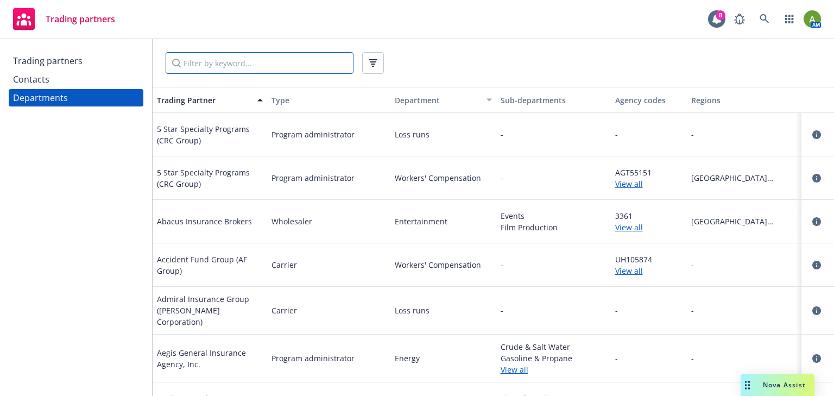
click at [317, 64] on input "Filter by keyword..." at bounding box center [260, 63] width 188 height 22
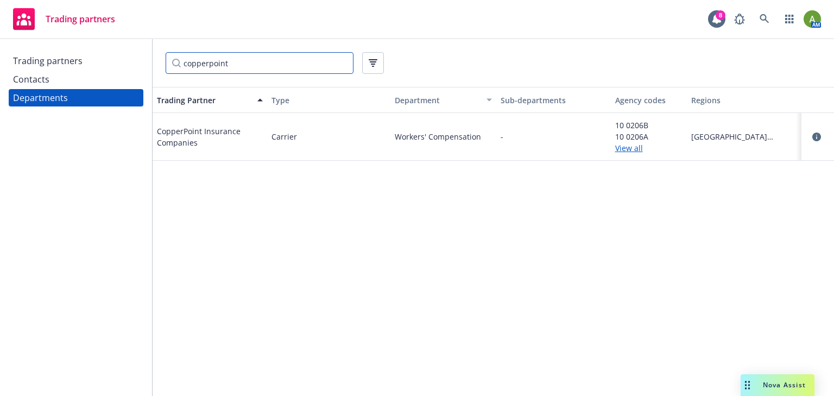
type input "copperpoint"
click at [626, 151] on link "View all" at bounding box center [649, 147] width 68 height 11
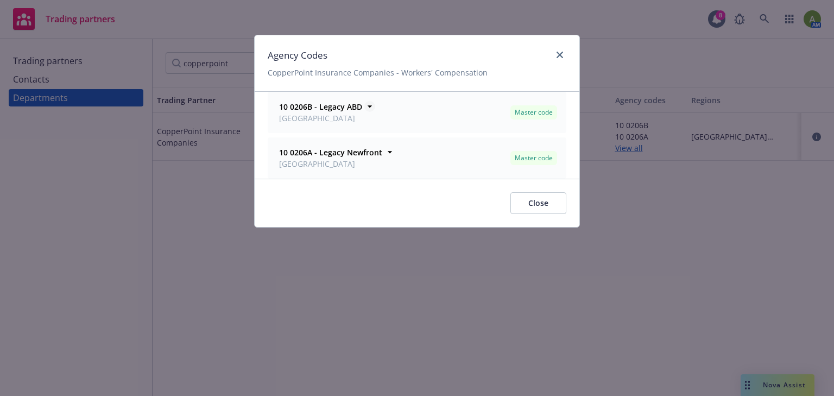
click at [368, 104] on icon at bounding box center [369, 106] width 11 height 11
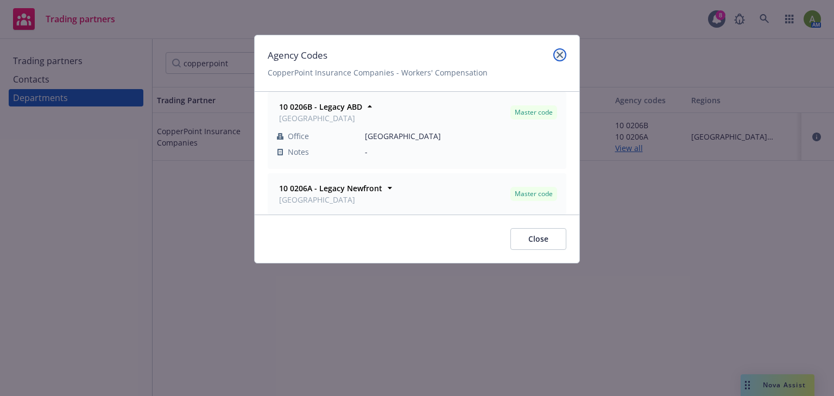
click at [560, 55] on icon "close" at bounding box center [560, 55] width 7 height 7
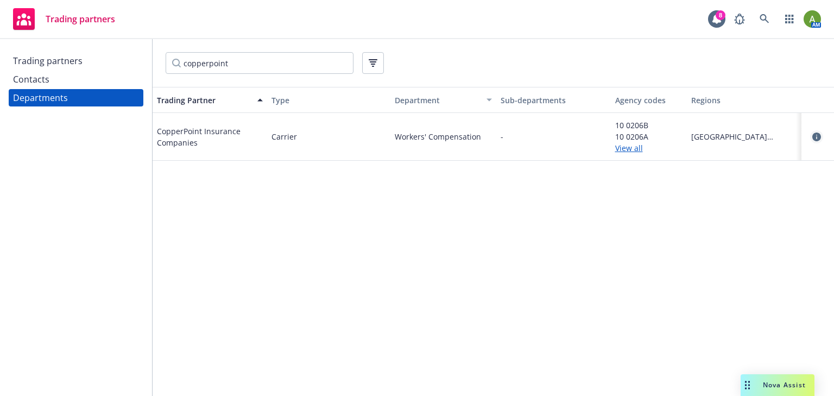
click at [815, 134] on icon "circleInformation" at bounding box center [816, 137] width 9 height 9
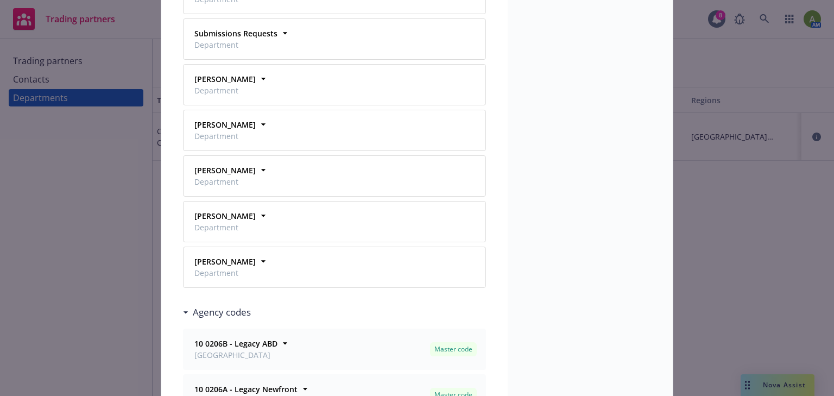
scroll to position [1434, 0]
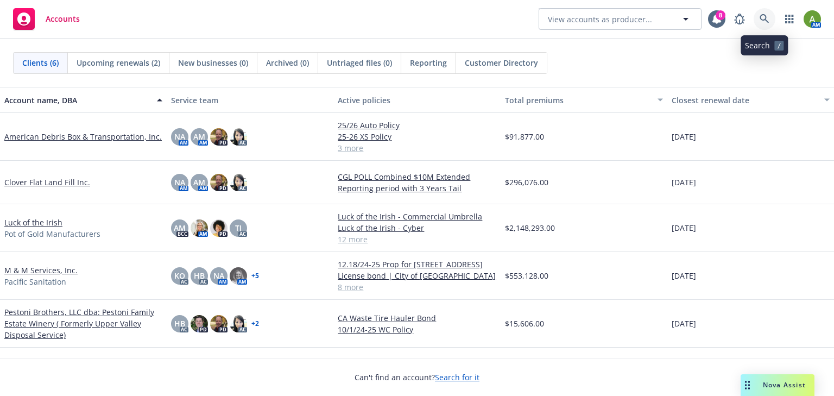
click at [758, 15] on link at bounding box center [765, 19] width 22 height 22
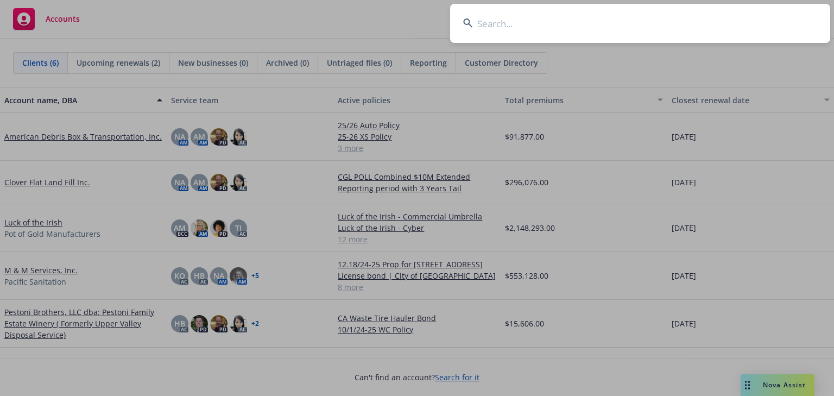
click at [672, 21] on input at bounding box center [640, 23] width 380 height 39
type input "opus one"
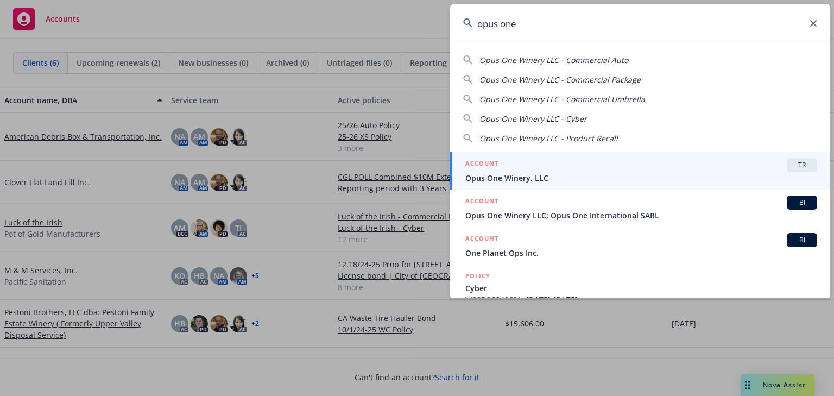
click at [515, 171] on div "ACCOUNT TR" at bounding box center [641, 165] width 352 height 14
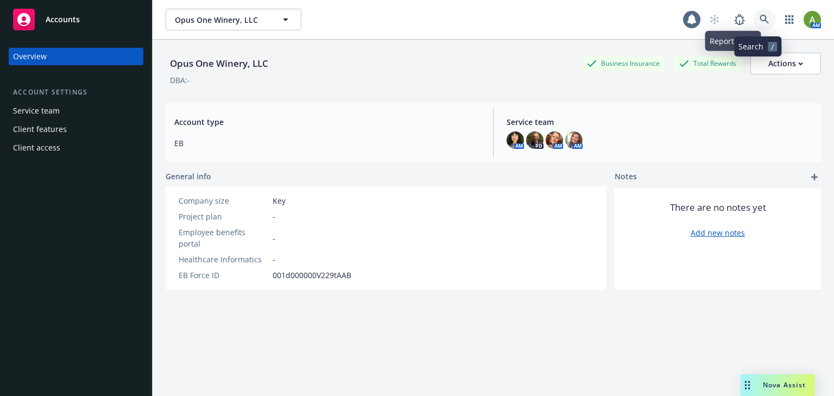
click at [760, 19] on icon at bounding box center [765, 20] width 10 height 10
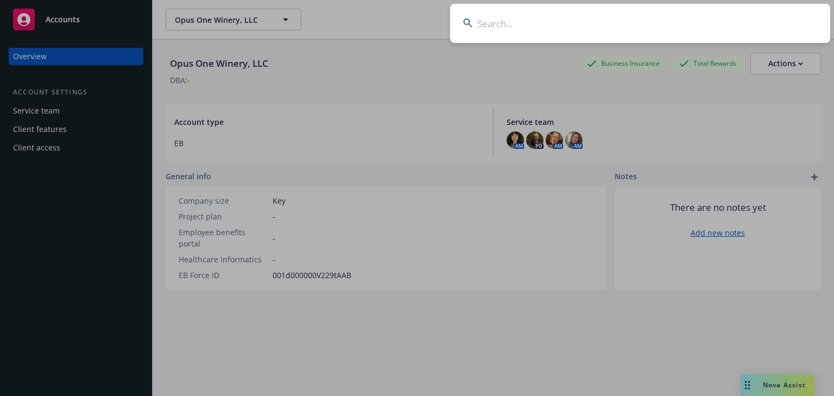
click at [601, 26] on input at bounding box center [640, 23] width 380 height 39
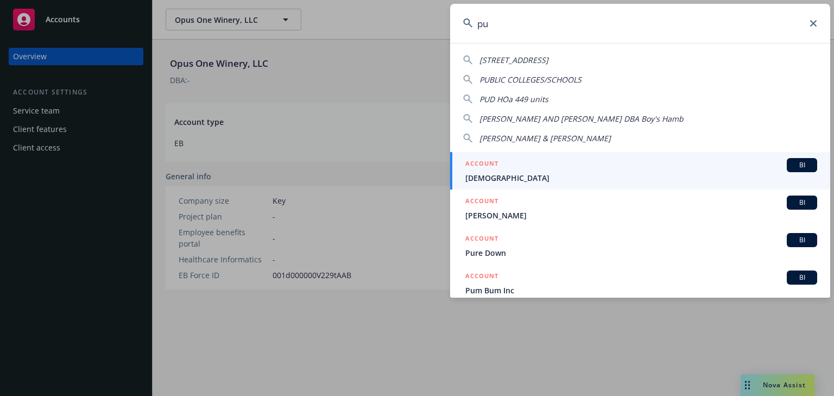
type input "p"
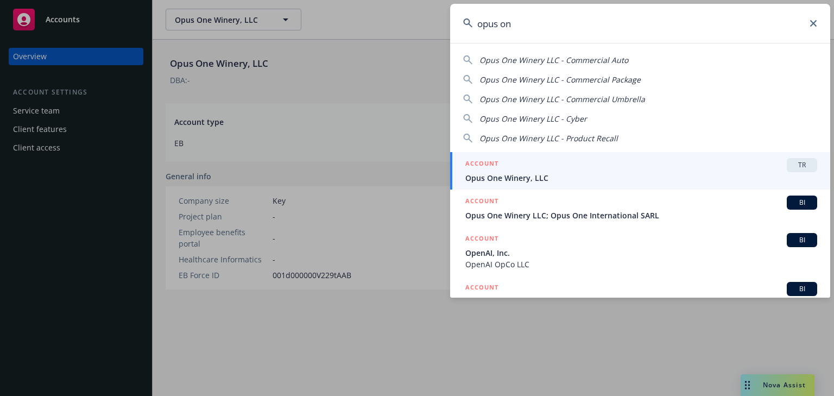
type input "opus one"
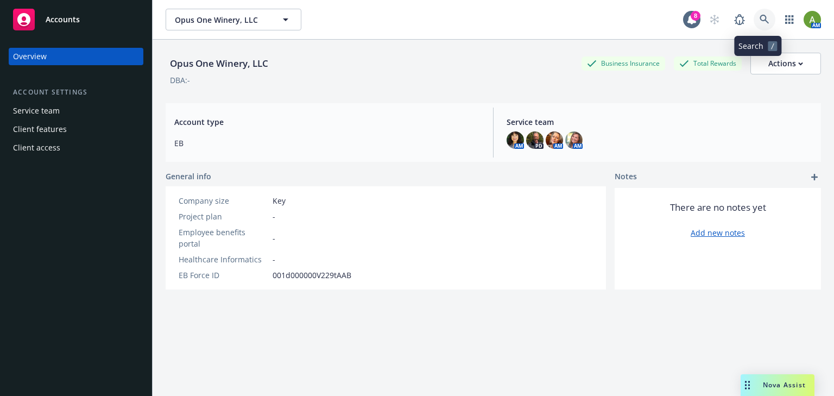
click at [760, 20] on icon at bounding box center [764, 19] width 9 height 9
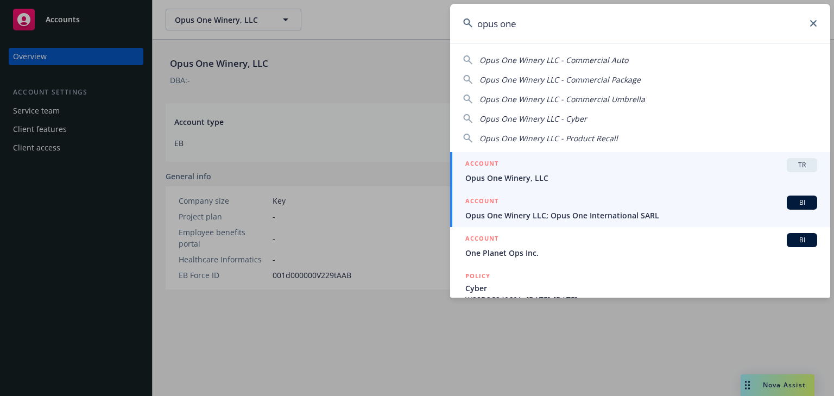
type input "opus one"
click at [704, 206] on div "ACCOUNT BI" at bounding box center [641, 203] width 352 height 14
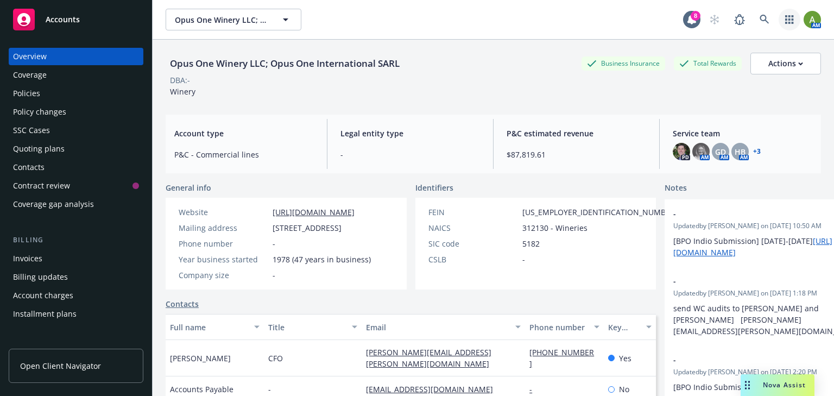
click at [786, 21] on icon "button" at bounding box center [789, 19] width 9 height 9
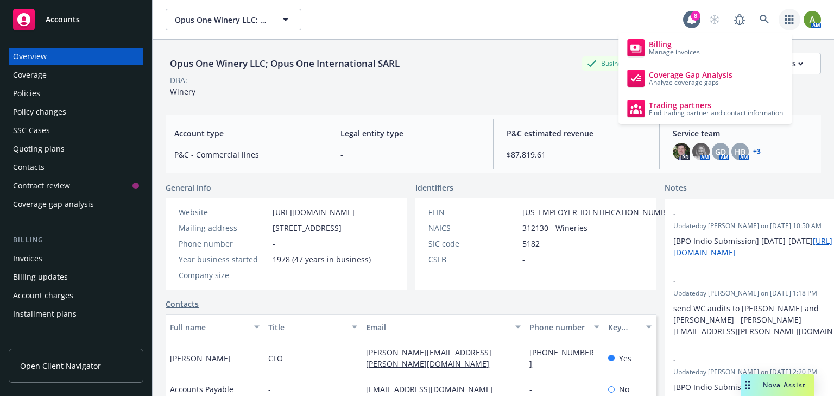
click at [550, 12] on div "Opus One Winery LLC; Opus One International SARL Opus One Winery LLC; Opus One …" at bounding box center [425, 20] width 518 height 22
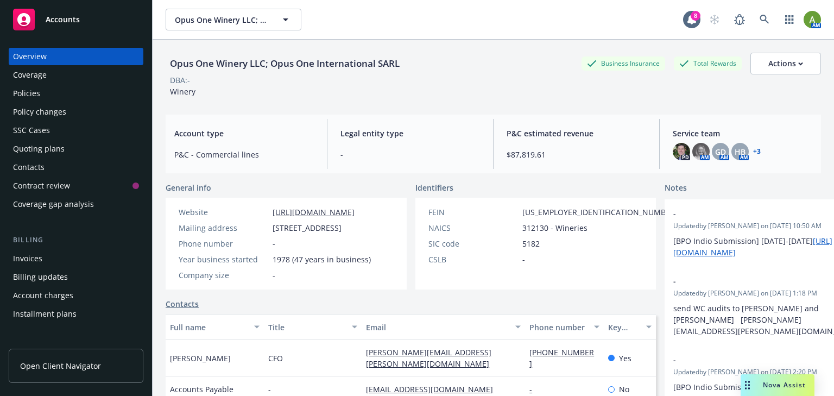
click at [37, 98] on div "Policies" at bounding box center [26, 93] width 27 height 17
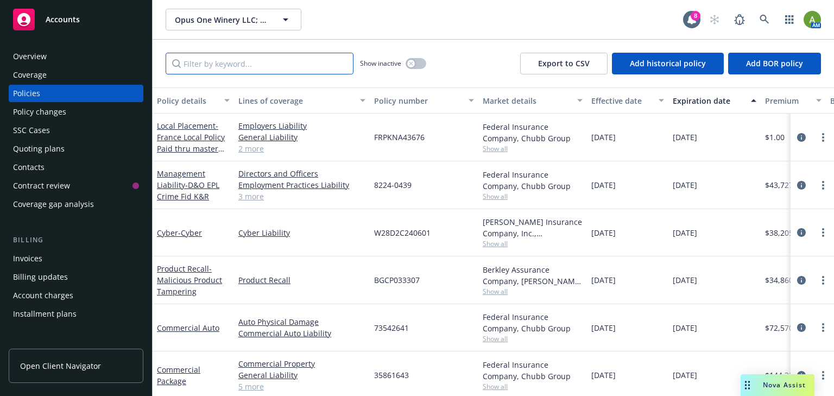
click at [273, 58] on input "Filter by keyword..." at bounding box center [260, 64] width 188 height 22
type input "work"
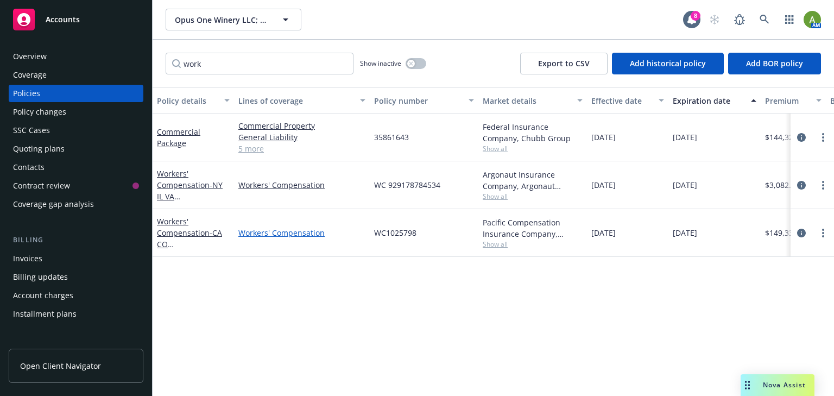
click at [278, 235] on link "Workers' Compensation" at bounding box center [301, 232] width 127 height 11
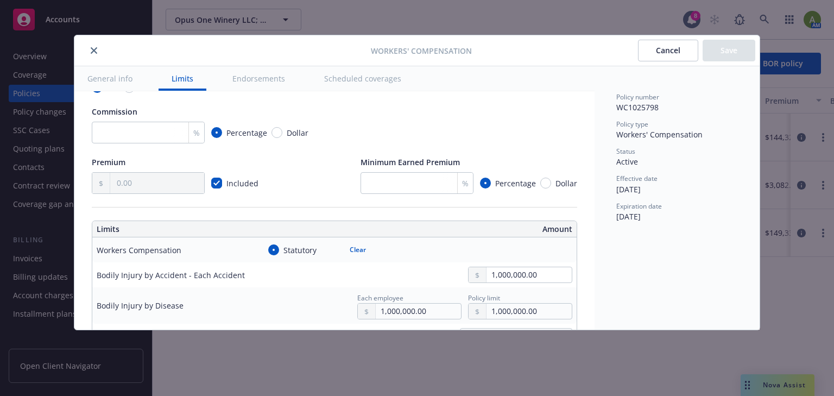
scroll to position [43, 0]
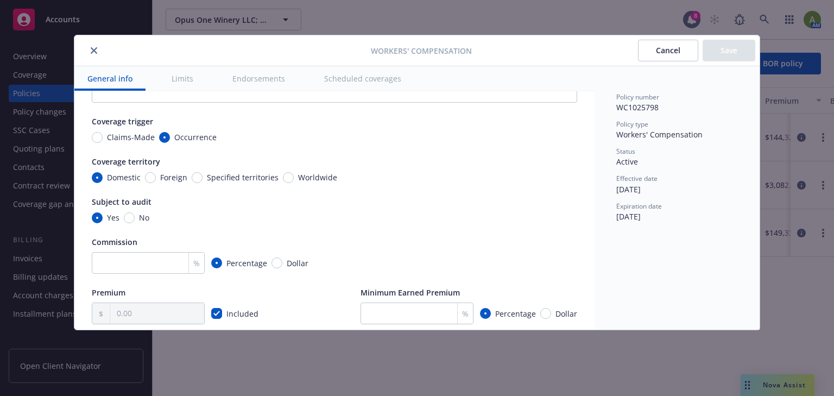
click at [89, 50] on button "close" at bounding box center [93, 50] width 13 height 13
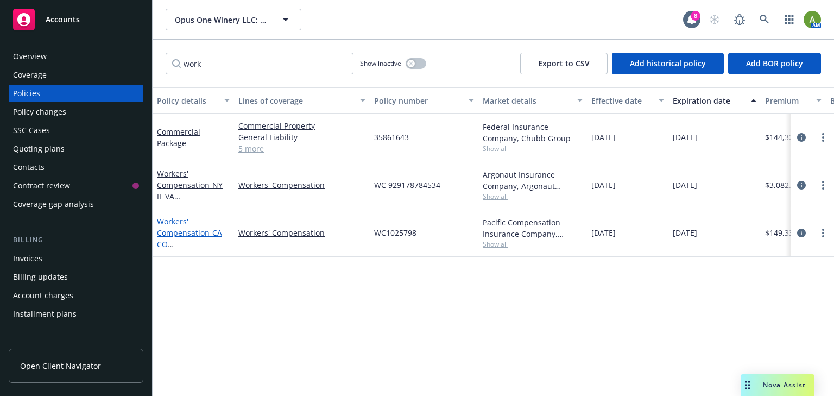
click at [193, 236] on link "Workers' Compensation - CA CO TX" at bounding box center [191, 244] width 68 height 56
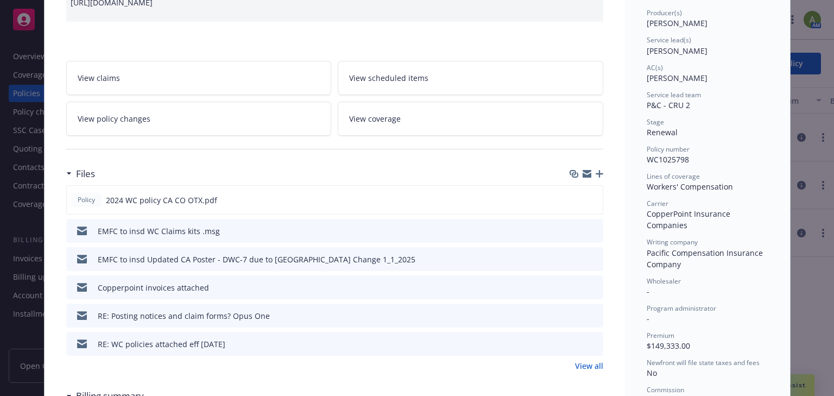
scroll to position [174, 0]
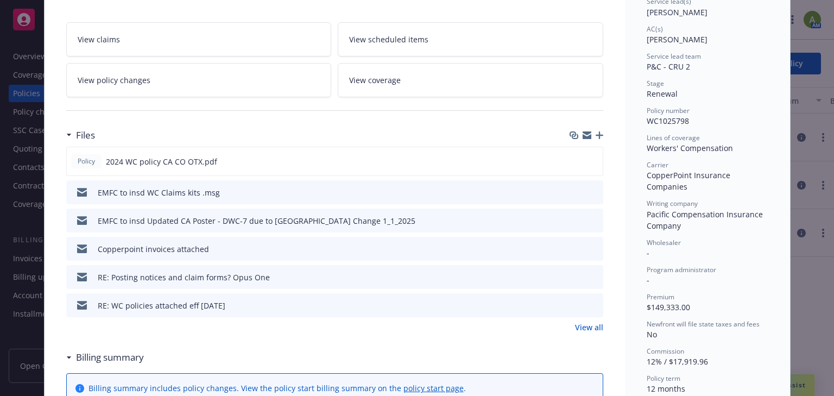
click at [594, 326] on link "View all" at bounding box center [589, 327] width 28 height 11
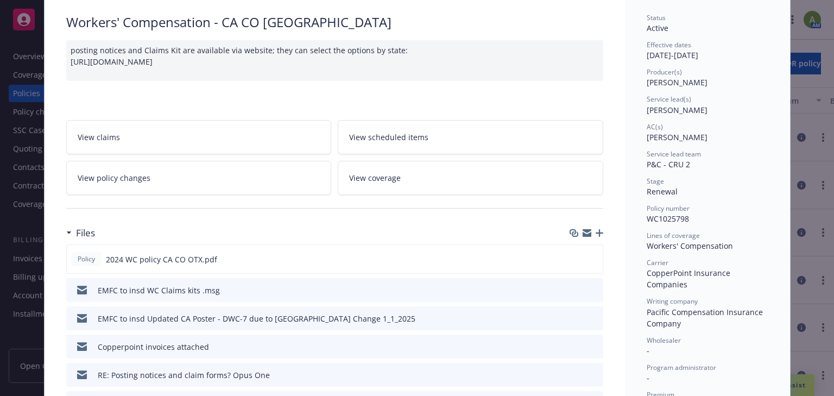
scroll to position [87, 0]
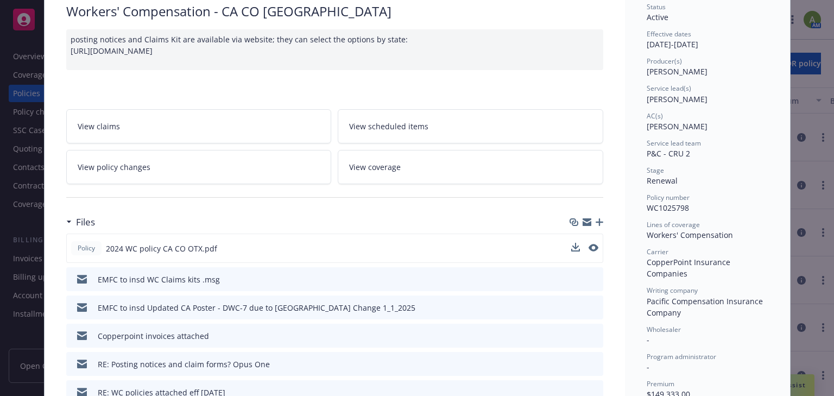
click at [151, 248] on span "2024 WC policy CA CO OTX.pdf" at bounding box center [161, 248] width 111 height 11
click at [570, 246] on icon "download file" at bounding box center [574, 247] width 9 height 9
click at [27, 36] on div "Policy Workers' Compensation - CA CO TX posting notices and Claims Kit are avai…" at bounding box center [417, 198] width 834 height 396
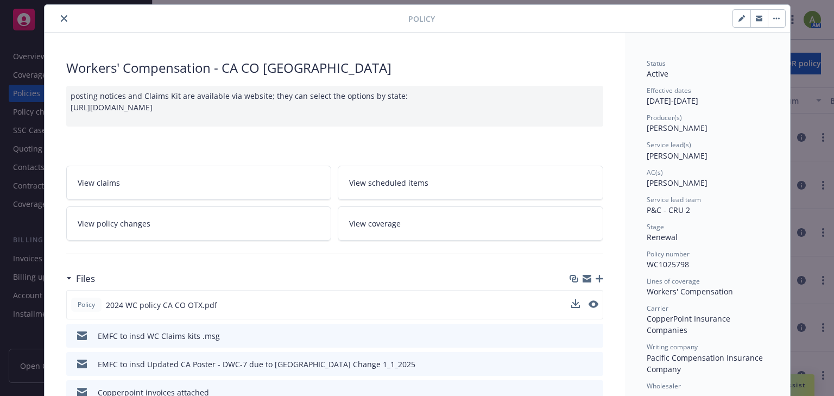
scroll to position [0, 0]
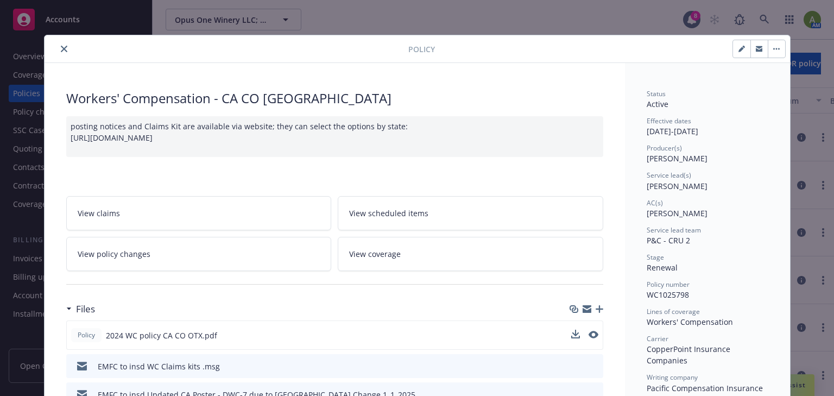
click at [61, 47] on icon "close" at bounding box center [64, 49] width 7 height 7
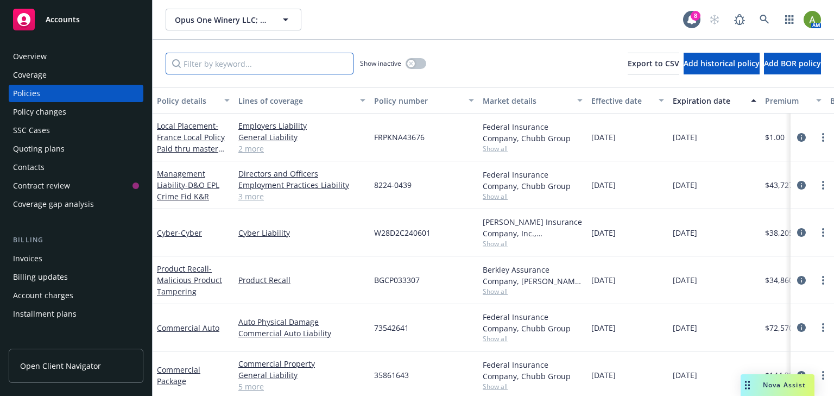
click at [237, 60] on input "Filter by keyword..." at bounding box center [260, 64] width 188 height 22
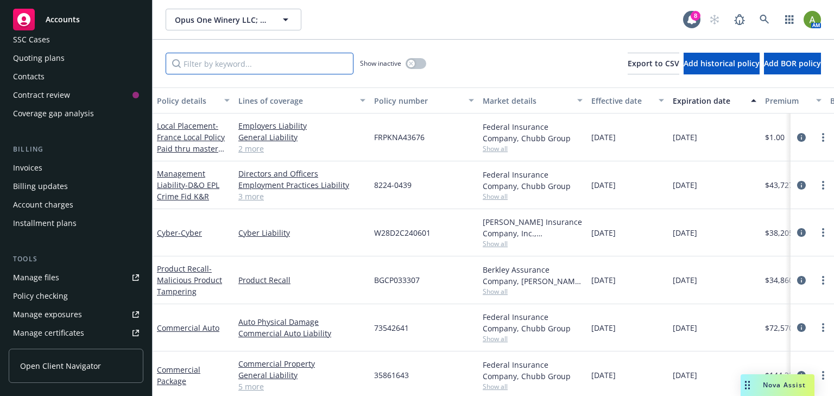
scroll to position [130, 0]
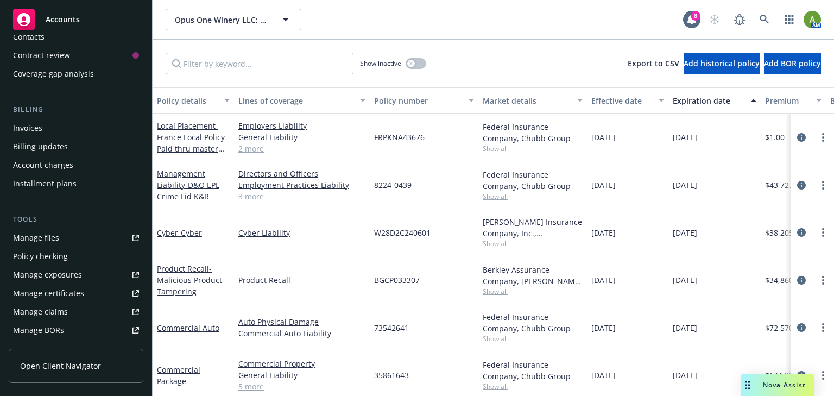
click at [64, 243] on link "Manage files" at bounding box center [76, 237] width 135 height 17
click at [64, 241] on link "Manage files" at bounding box center [76, 237] width 135 height 17
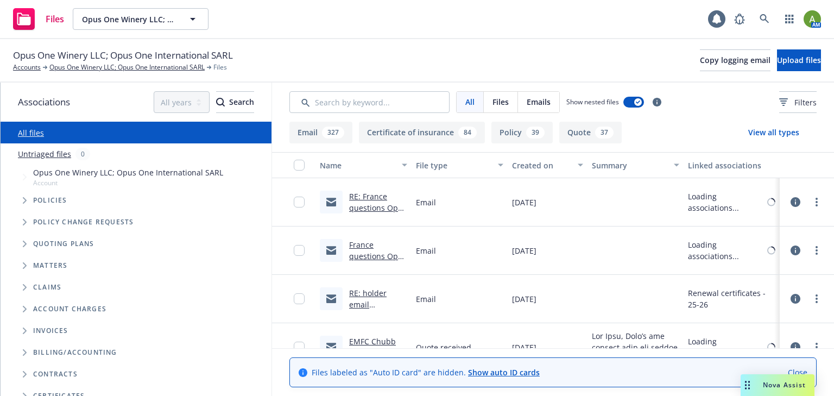
click at [326, 106] on input "Search by keyword..." at bounding box center [369, 102] width 160 height 22
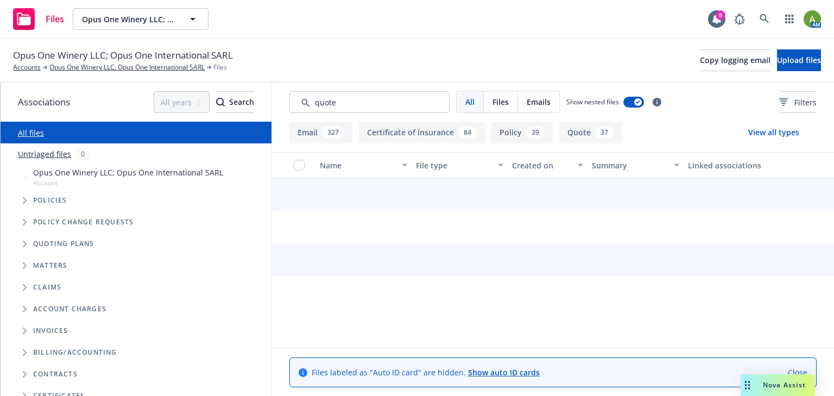
type input "quote"
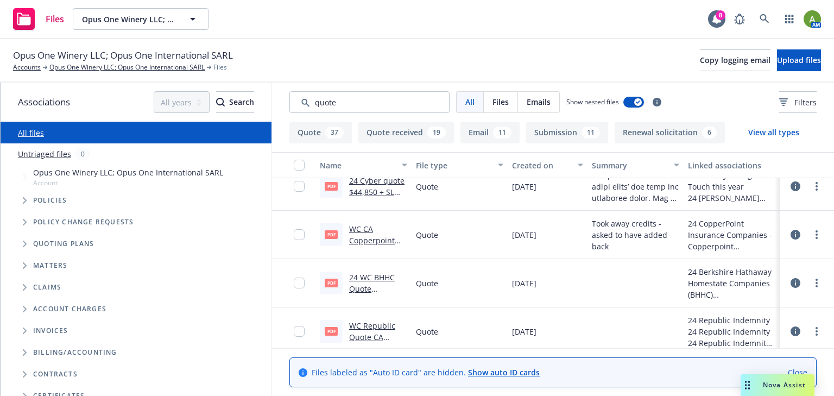
scroll to position [652, 0]
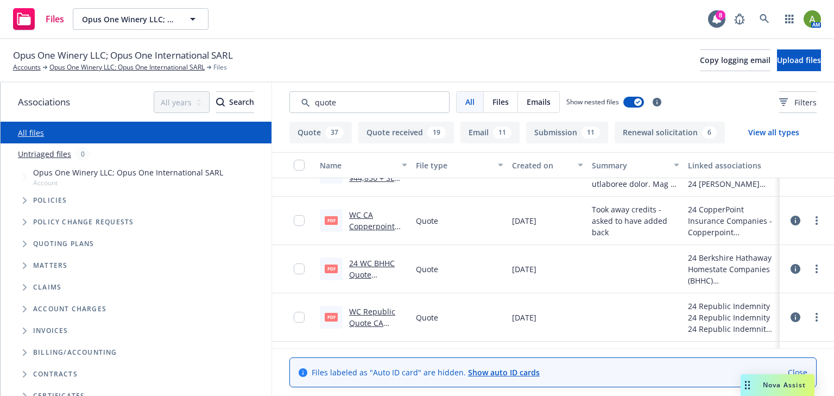
click at [368, 225] on link "WC CA Copperpoint quote $158,160.pdf" at bounding box center [372, 232] width 47 height 45
click at [28, 68] on link "Accounts" at bounding box center [27, 67] width 28 height 10
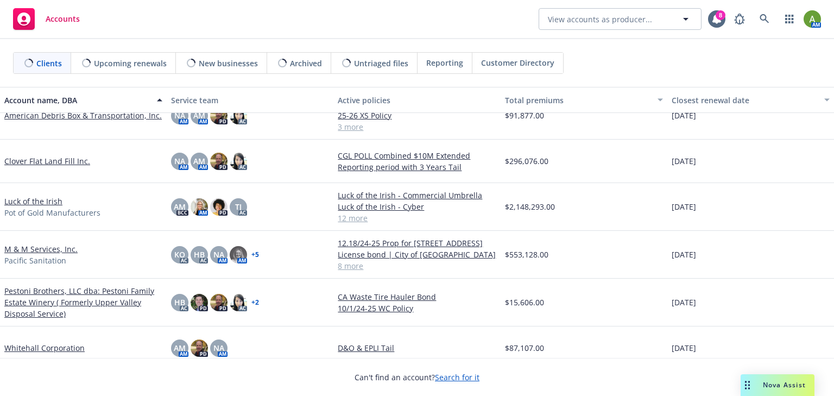
scroll to position [33, 0]
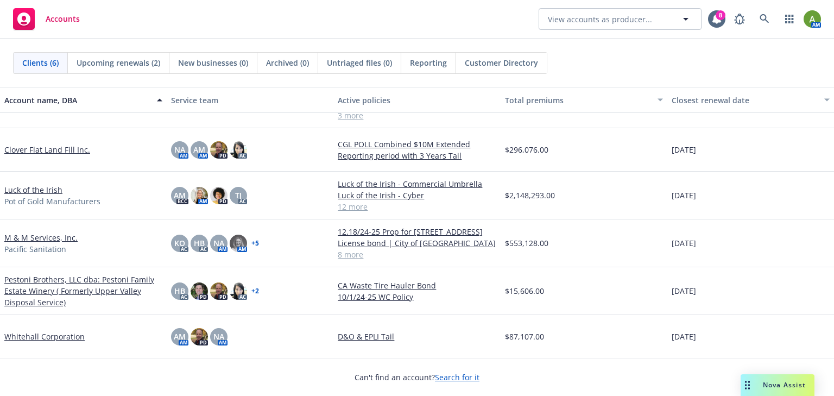
click at [45, 284] on link "Pestoni Brothers, LLC dba: Pestoni Family Estate Winery ( Formerly Upper Valley…" at bounding box center [83, 291] width 158 height 34
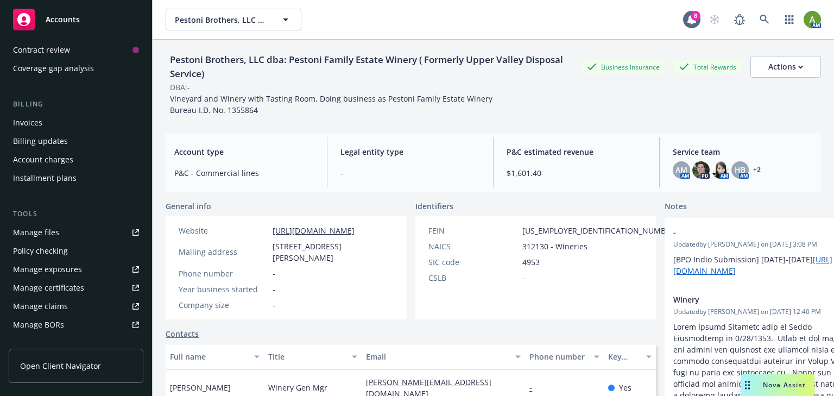
scroll to position [174, 0]
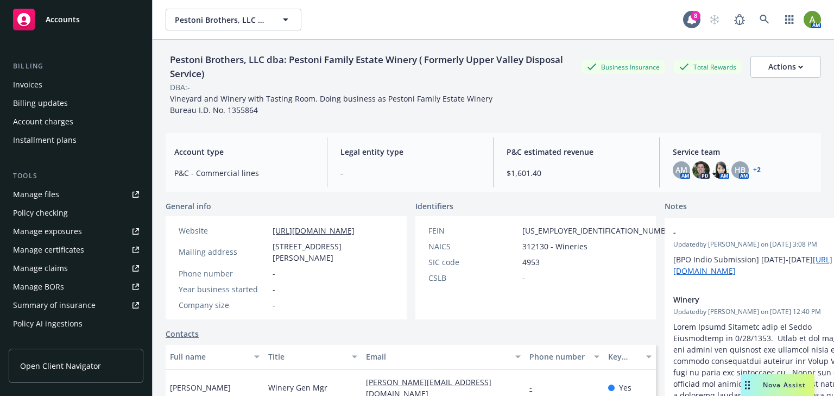
click at [49, 195] on div "Manage files" at bounding box center [36, 194] width 46 height 17
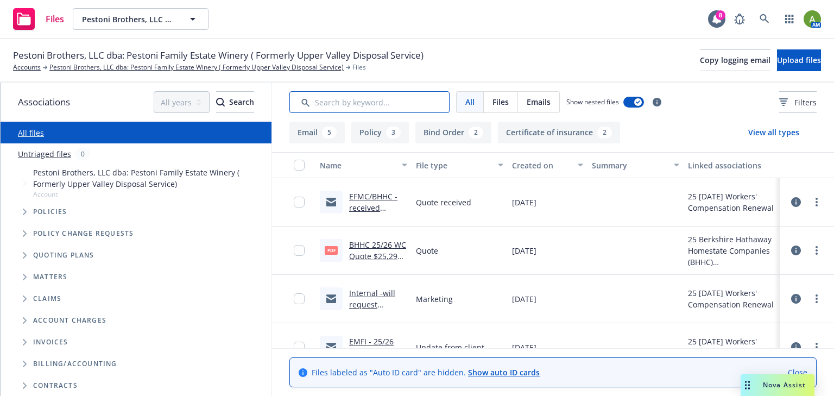
click at [341, 99] on input "Search by keyword..." at bounding box center [369, 102] width 160 height 22
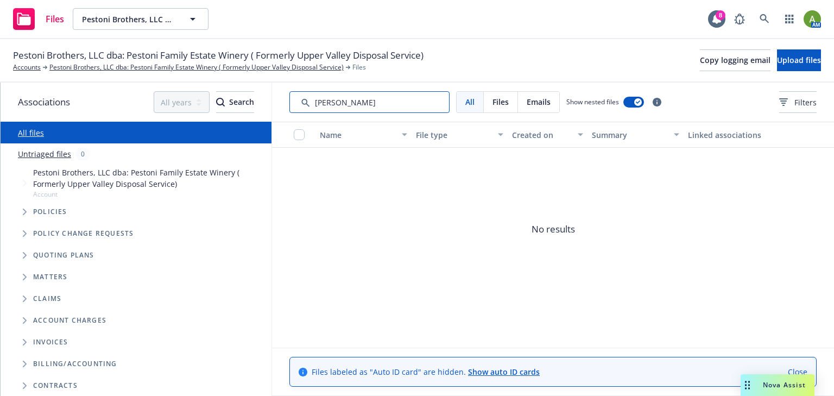
drag, startPoint x: 367, startPoint y: 105, endPoint x: 289, endPoint y: 113, distance: 78.6
click at [289, 113] on div "All Files Emails Show nested files Filters" at bounding box center [553, 102] width 562 height 39
type input "mod"
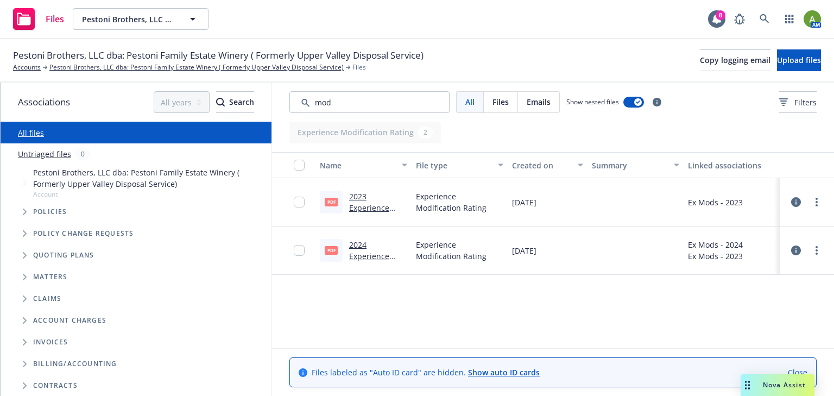
click at [369, 254] on link "2024 Experience Modification Rating 102%.pdf" at bounding box center [371, 267] width 45 height 56
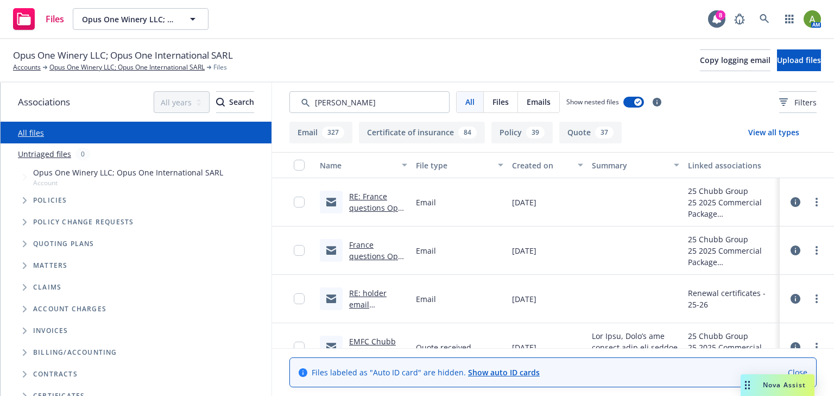
type input "[PERSON_NAME]"
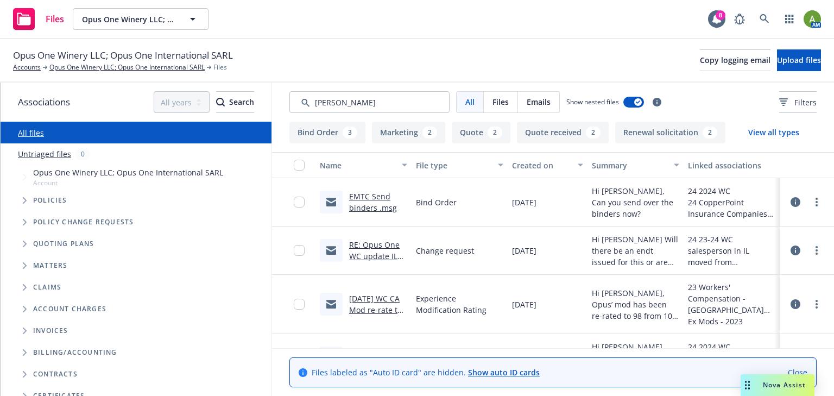
click at [367, 204] on link "EMTC Send binders .msg" at bounding box center [373, 202] width 48 height 22
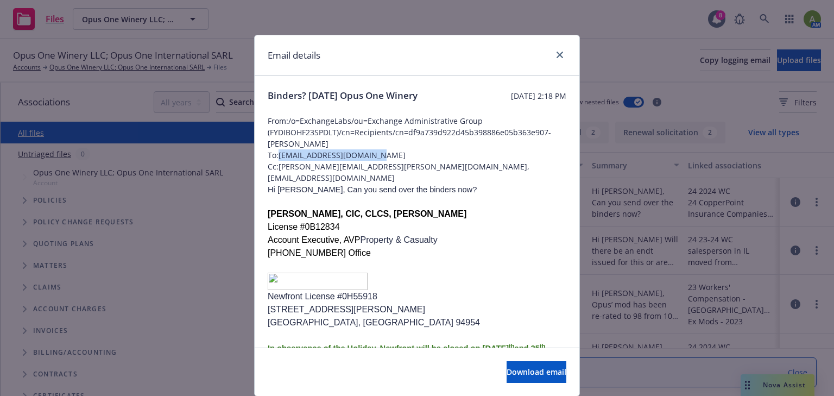
drag, startPoint x: 373, startPoint y: 169, endPoint x: 278, endPoint y: 173, distance: 94.6
click at [277, 161] on span "To: jsoltero@copperpoint.com" at bounding box center [417, 154] width 299 height 11
copy span "jsoltero@copperpoint.com"
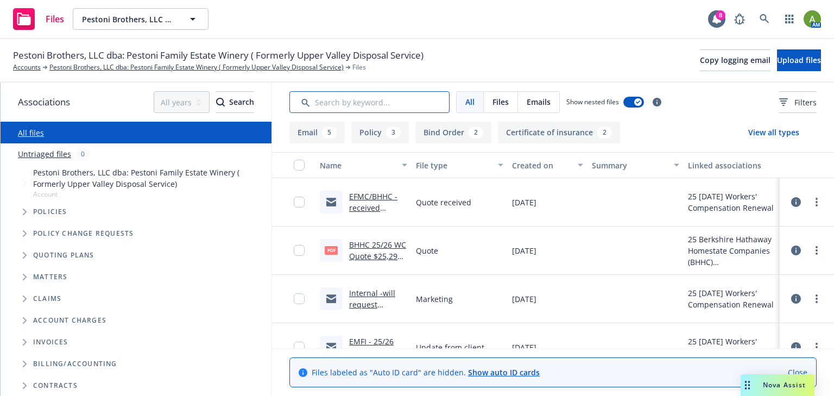
click at [387, 98] on input "Search by keyword..." at bounding box center [369, 102] width 160 height 22
type input "ryan"
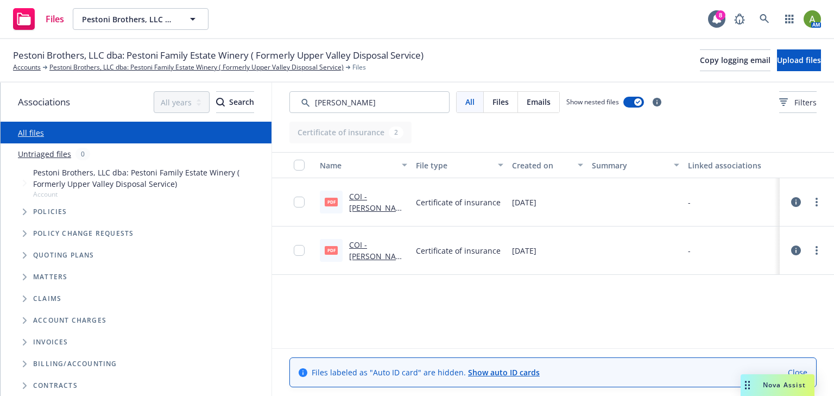
click at [366, 202] on link "COI - Ryan Mobile Bottling, L.P - Pestoni Brothers, LLC dba: Pestoni Family Est…" at bounding box center [377, 259] width 57 height 136
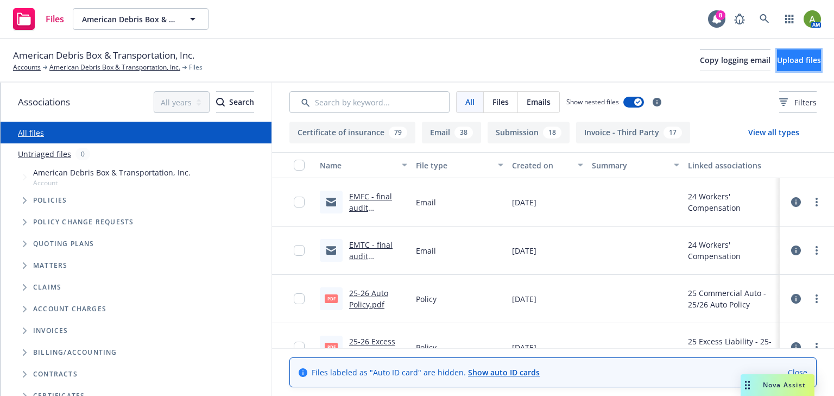
click at [780, 64] on span "Upload files" at bounding box center [799, 60] width 44 height 10
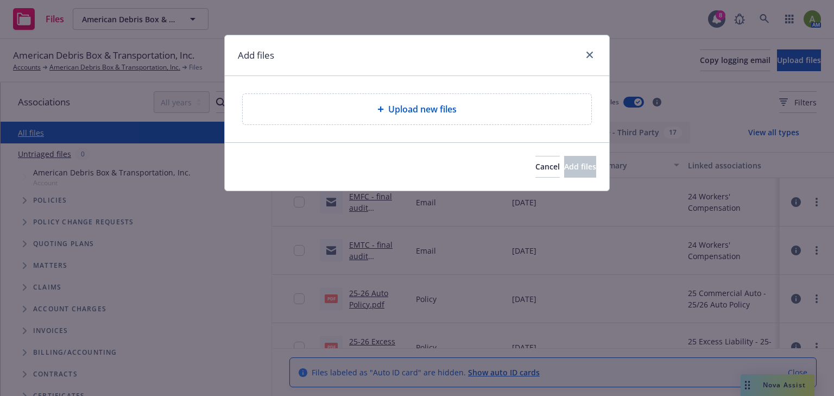
click at [467, 116] on div "Upload new files" at bounding box center [417, 109] width 349 height 30
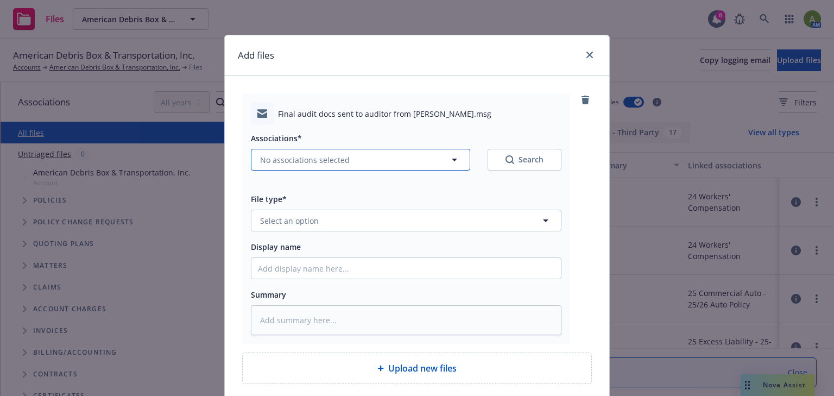
click at [448, 161] on icon "button" at bounding box center [454, 159] width 13 height 13
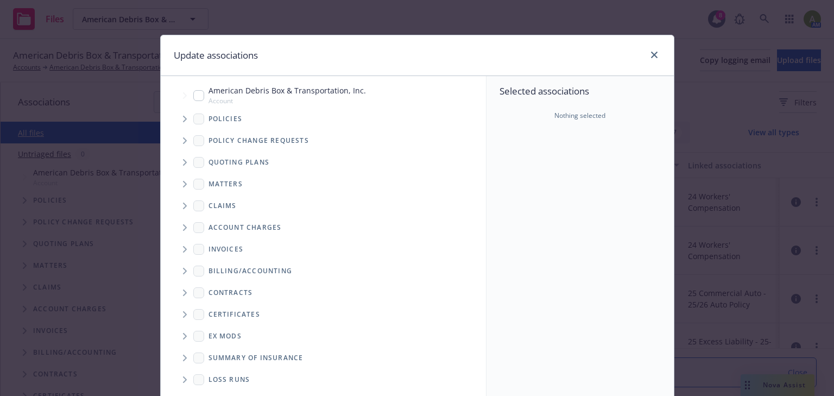
click at [183, 122] on icon "Tree Example" at bounding box center [185, 119] width 4 height 7
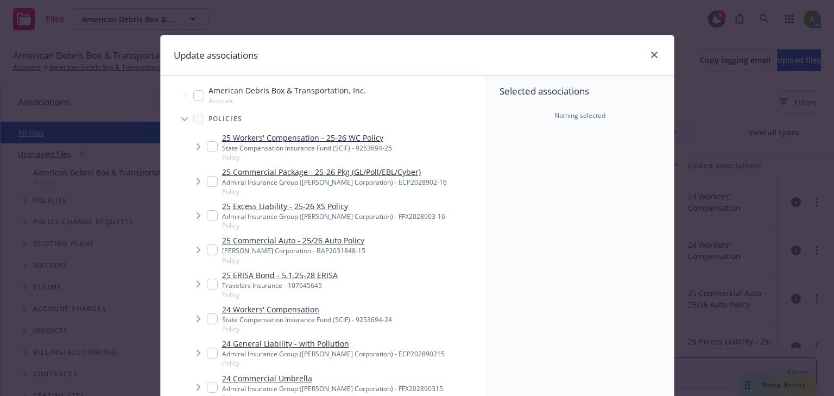
type textarea "x"
click at [207, 147] on input "Tree Example" at bounding box center [212, 146] width 11 height 11
checkbox input "true"
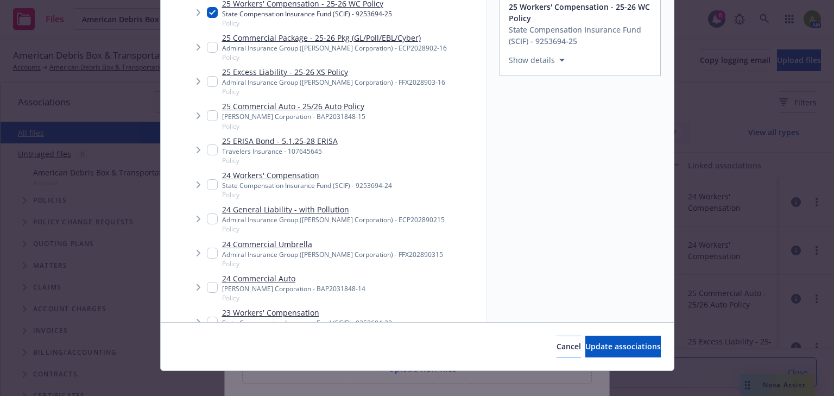
scroll to position [143, 0]
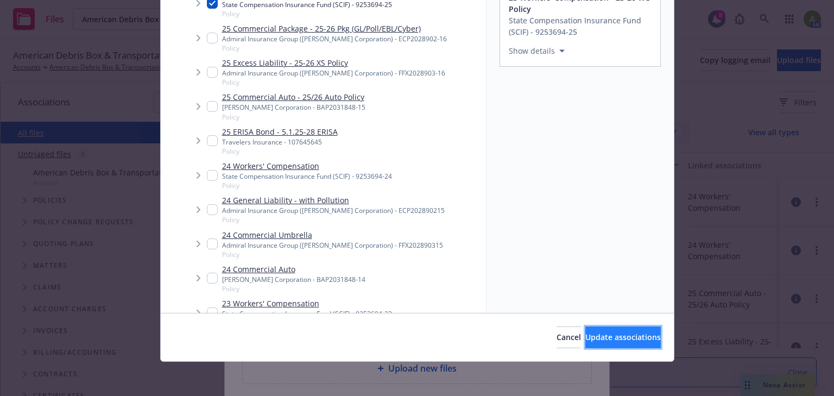
click at [588, 336] on span "Update associations" at bounding box center [622, 337] width 75 height 10
type textarea "x"
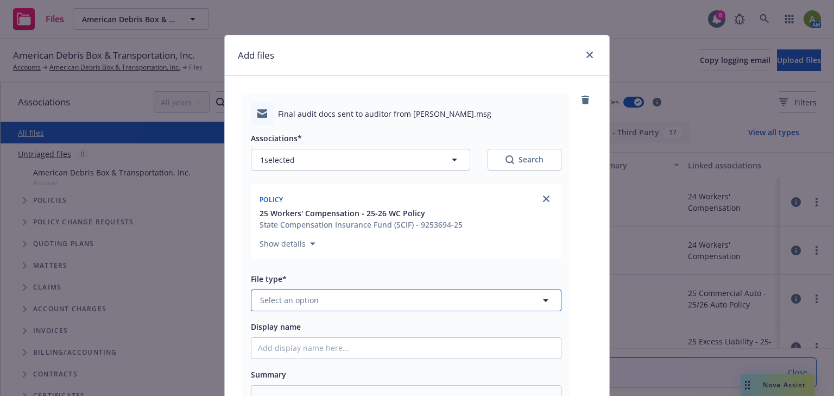
click at [291, 295] on span "Select an option" at bounding box center [289, 299] width 59 height 11
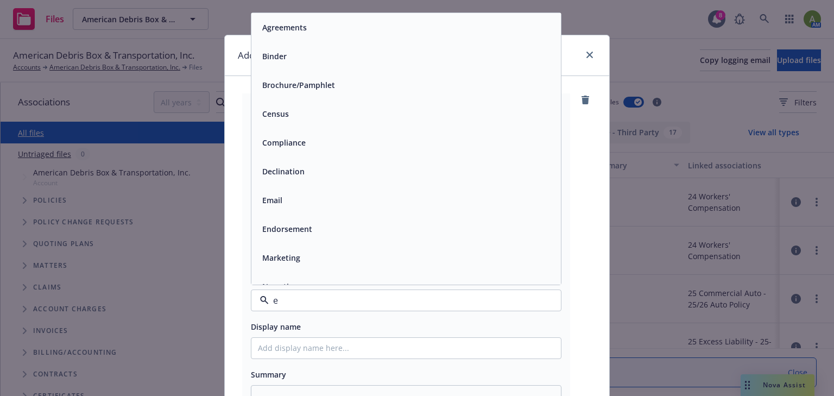
type input "em"
click at [288, 48] on div "Email" at bounding box center [406, 56] width 297 height 16
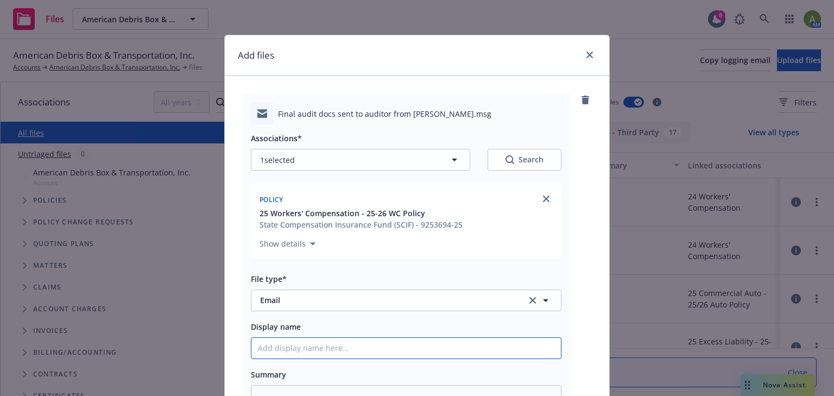
click at [272, 346] on input "Display name" at bounding box center [406, 348] width 310 height 21
type textarea "x"
type input "E"
type textarea "x"
type input "EM"
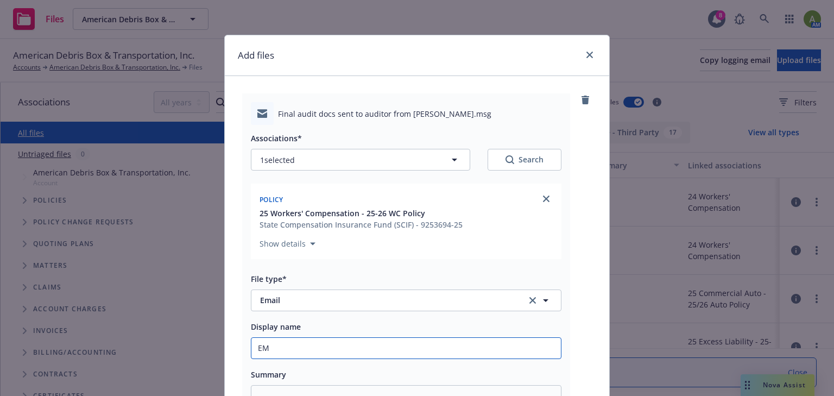
type textarea "x"
type input "EMT"
type textarea "x"
type input "EMTC"
type textarea "x"
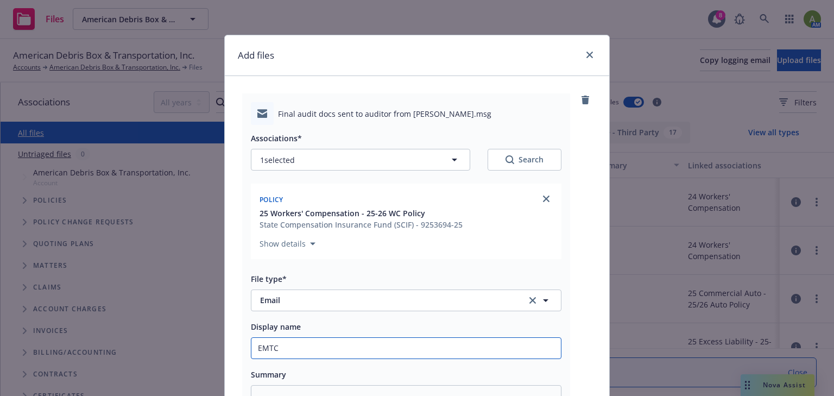
type input "EMTC/"
type textarea "x"
type input "EMTC/E"
type textarea "x"
type input "EMTC/EM"
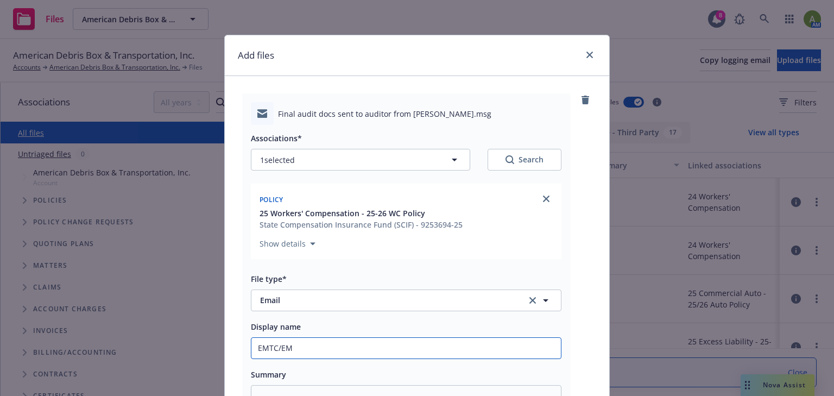
type textarea "x"
type input "EMTC/EMF"
type textarea "x"
type input "EMTC/EMFC"
type textarea "x"
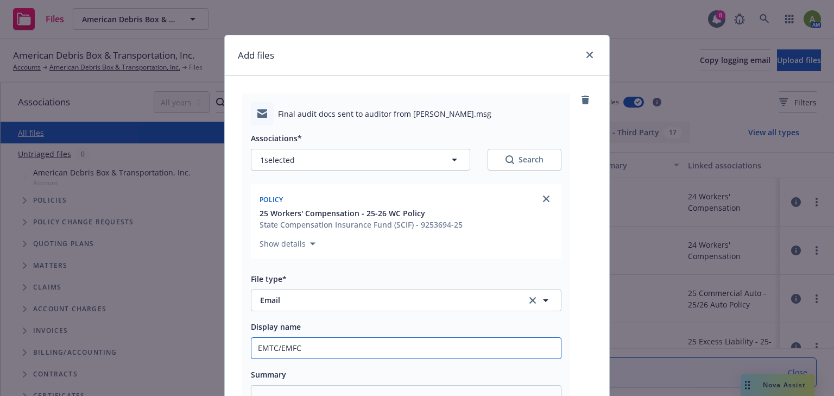
type input "EMTC/EMFC"
type textarea "x"
type input "EMTC/EMFC -"
type textarea "x"
type input "EMTC/EMFC - v"
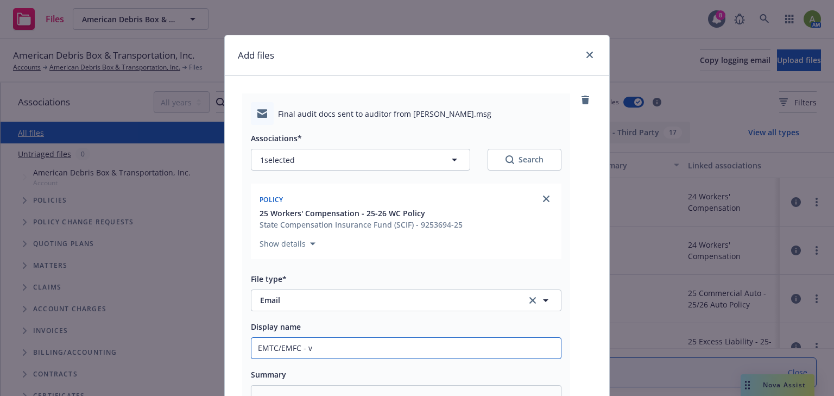
type textarea "x"
type input "EMTC/EMFC - var"
type textarea "x"
type input "EMTC/EMFC - varoi"
type textarea "x"
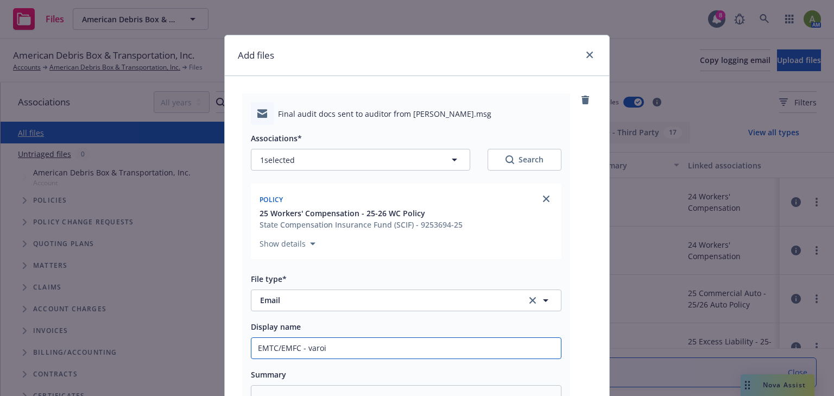
type input "EMTC/EMFC - varoiu"
type textarea "x"
type input "EMTC/EMFC - varoius"
type textarea "x"
type input "EMTC/EMFC - varoius"
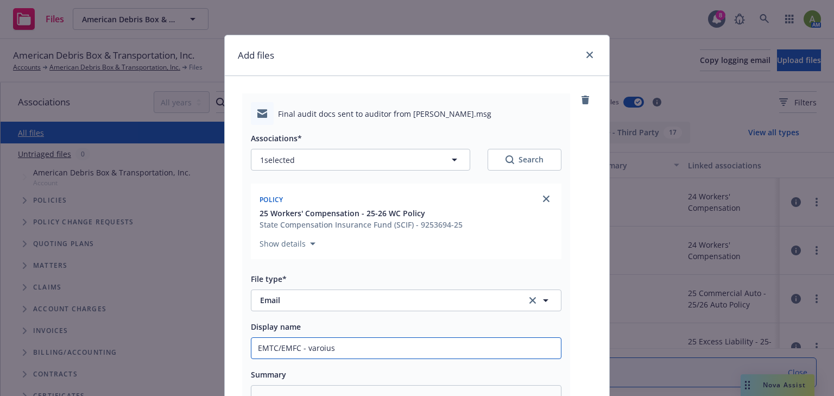
type textarea "x"
type input "EMTC/EMFC - varoius"
type textarea "x"
type input "EMTC/EMFC - varoiu"
type textarea "x"
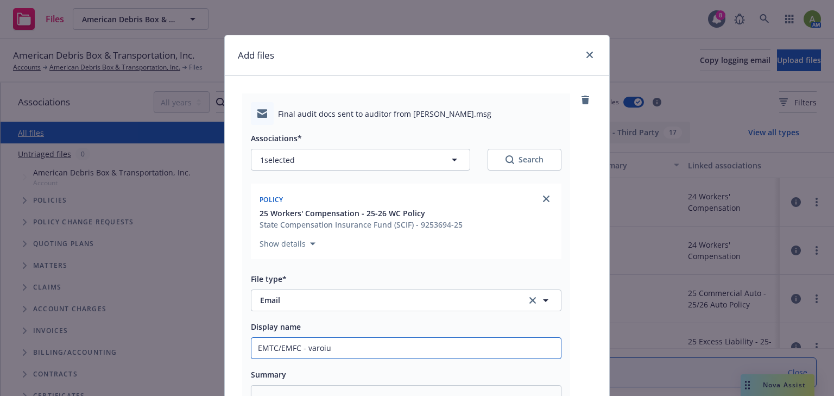
type input "EMTC/EMFC - varoi"
type textarea "x"
type input "EMTC/EMFC - varo"
type textarea "x"
type input "EMTC/EMFC - var"
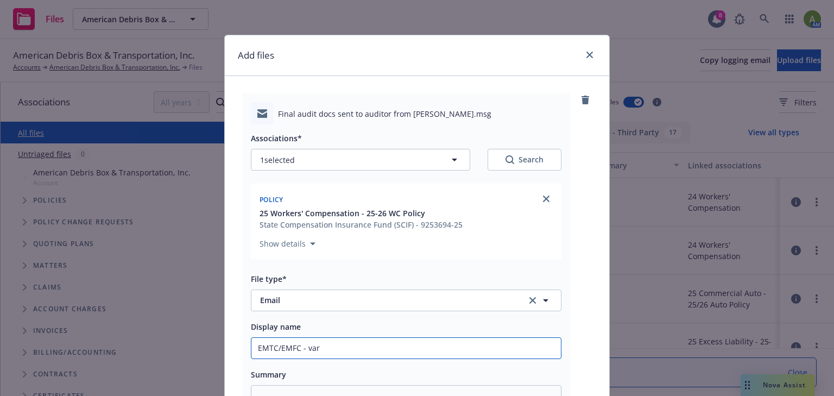
type textarea "x"
type input "EMTC/EMFC - vari"
type textarea "x"
type input "EMTC/EMFC - vario"
type textarea "x"
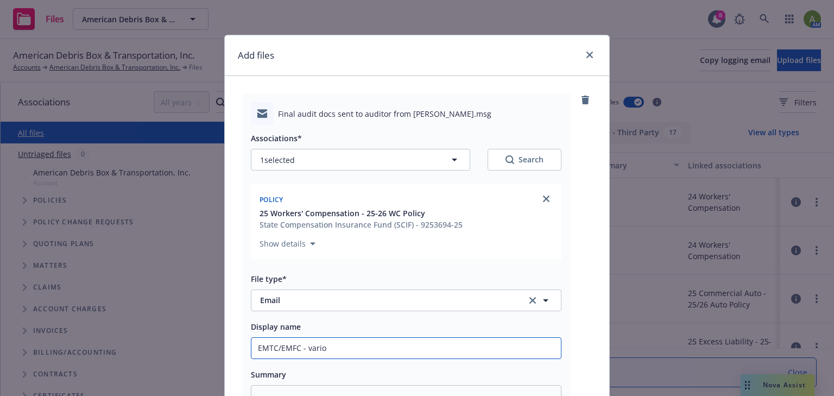
type input "EMTC/EMFC - variou"
type textarea "x"
type input "EMTC/EMFC - various"
type textarea "x"
type input "EMTC/EMFC - various"
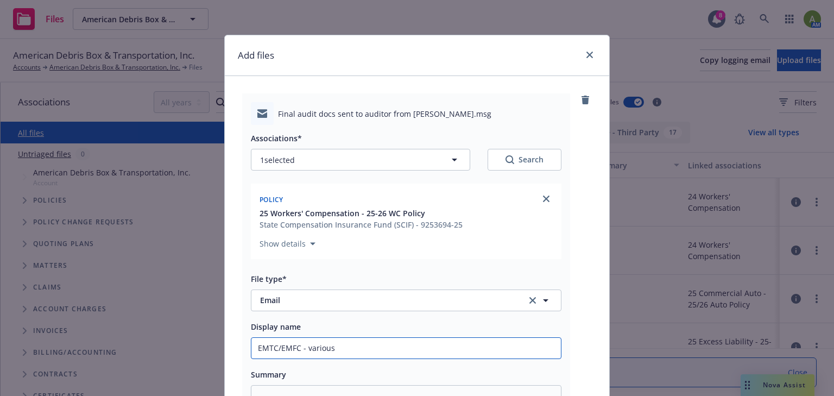
type textarea "x"
type input "EMTC/EMFC - various e"
type textarea "x"
type input "EMTC/EMFC - various em"
type textarea "x"
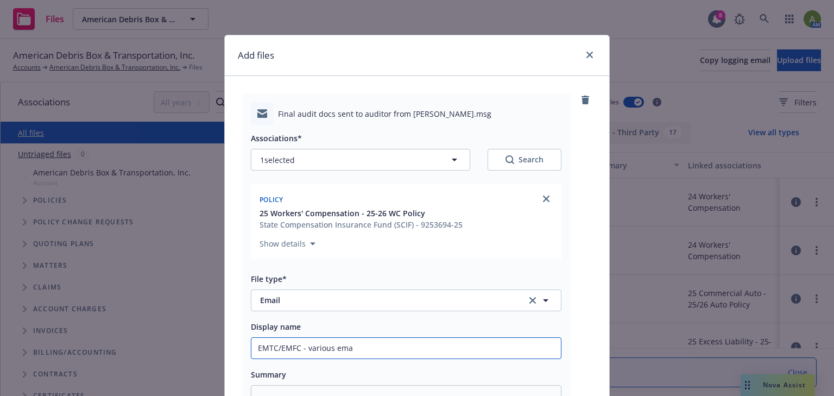
type input "EMTC/EMFC - various emai"
type textarea "x"
type input "EMTC/EMFC - various email"
type textarea "x"
type input "EMTC/EMFC - various email"
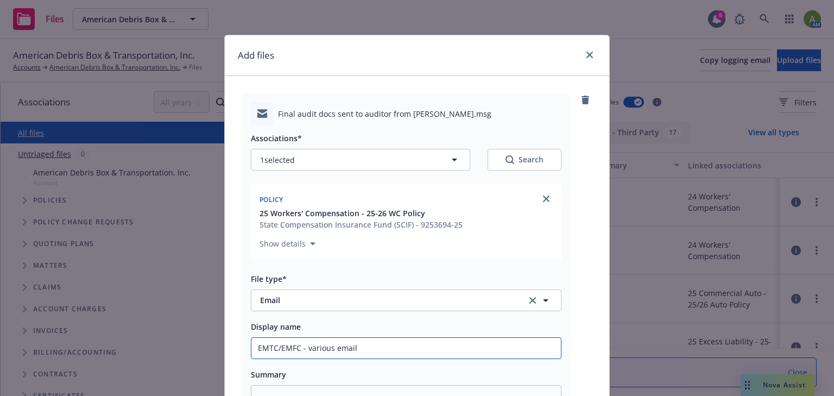
type textarea "x"
type input "EMTC/EMFC - various email"
type textarea "x"
type input "EMTC/EMFC - various emails"
type textarea "x"
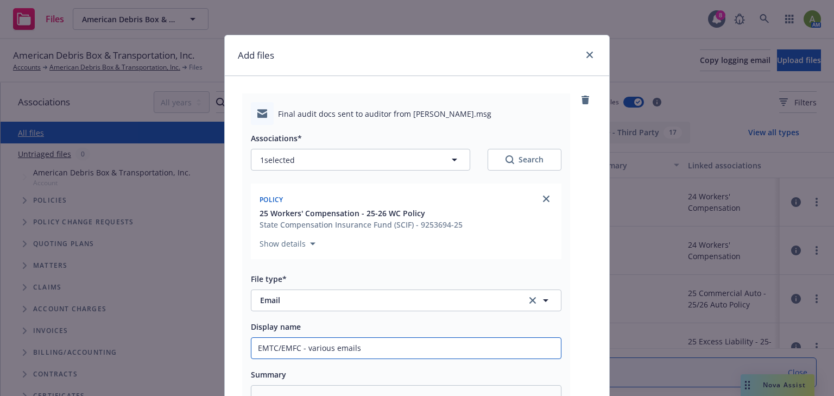
type input "EMTC/EMFC - various emails"
type textarea "x"
type input "EMTC/EMFC - various emails w"
type textarea "x"
type input "EMTC/EMFC - various emails wi"
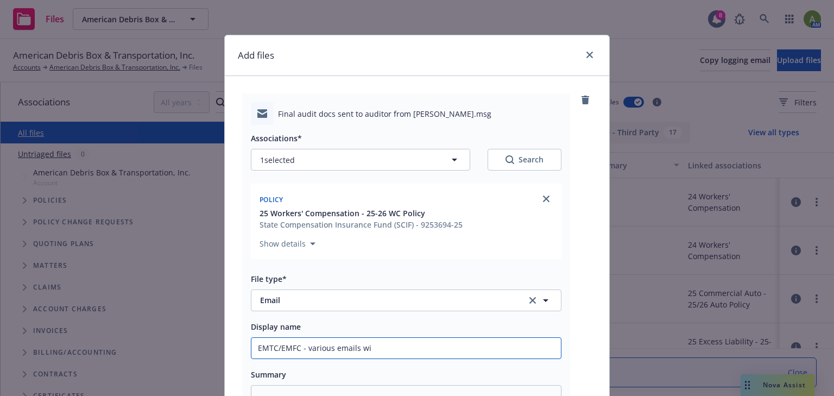
type textarea "x"
type input "EMTC/EMFC - various emails with"
type textarea "x"
type input "EMTC/EMFC - various emails with"
type textarea "x"
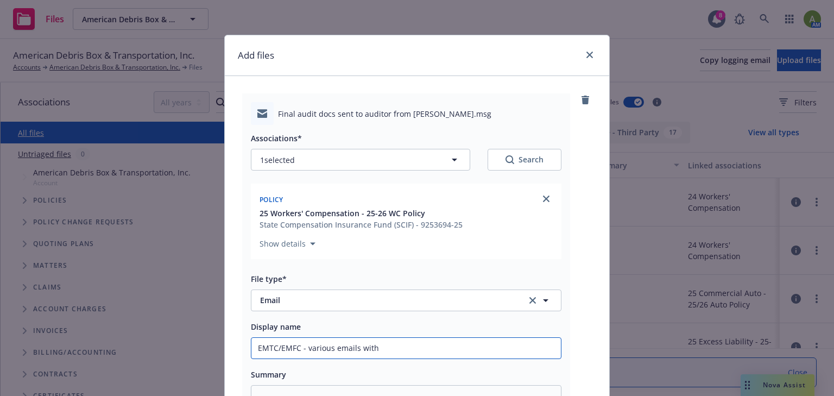
type input "EMTC/EMFC - various emails with i"
type textarea "x"
type input "EMTC/EMFC - various emails with in"
type textarea "x"
type input "EMTC/EMFC - various emails with ins"
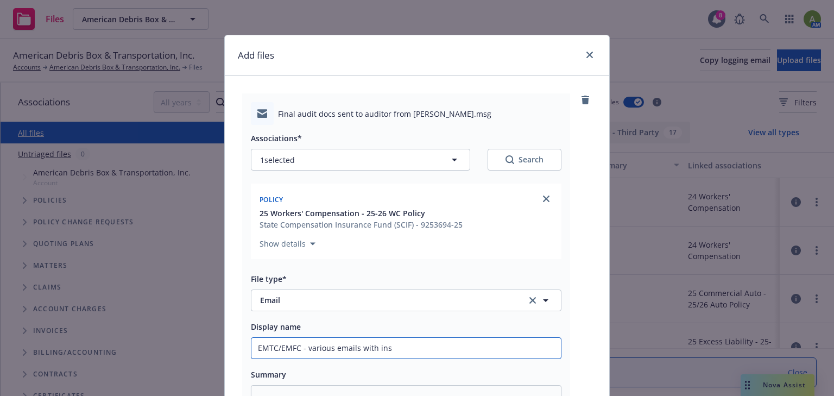
type textarea "x"
type input "EMTC/EMFC - various emails with insu"
type textarea "x"
type input "EMTC/EMFC - various emails with insur"
type textarea "x"
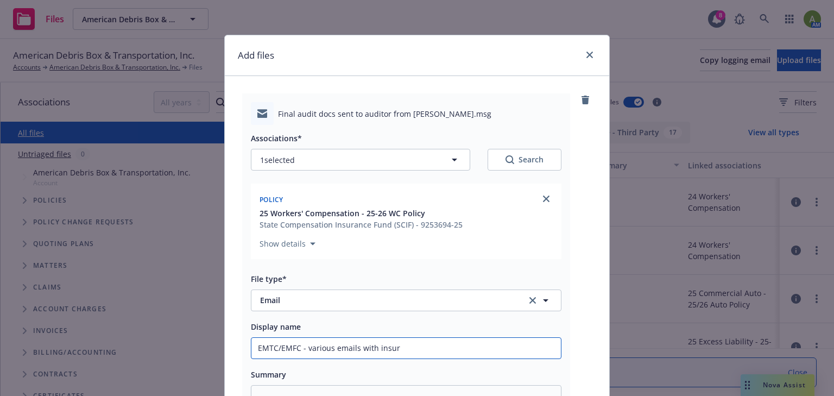
type input "EMTC/EMFC - various emails with insure"
type textarea "x"
type input "EMTC/EMFC - various emails with insured"
type textarea "x"
type input "EMTC/EMFC - various emails with insured"
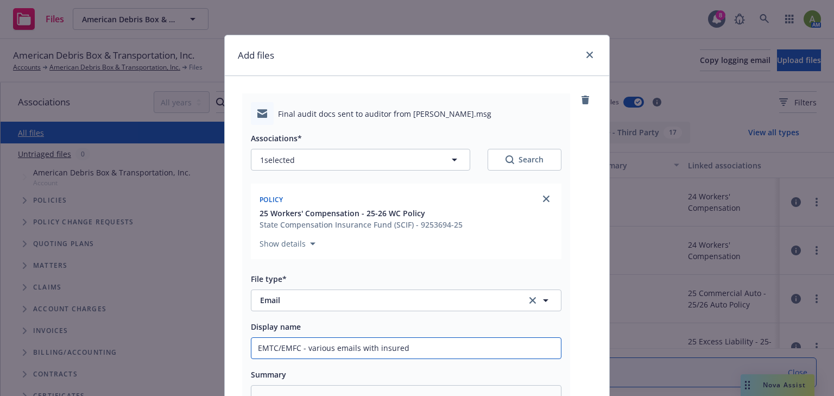
type textarea "x"
type input "EMTC/EMFC - various emails with insured p"
type textarea "x"
type input "EMTC/EMFC - various emails with insured pr"
type textarea "x"
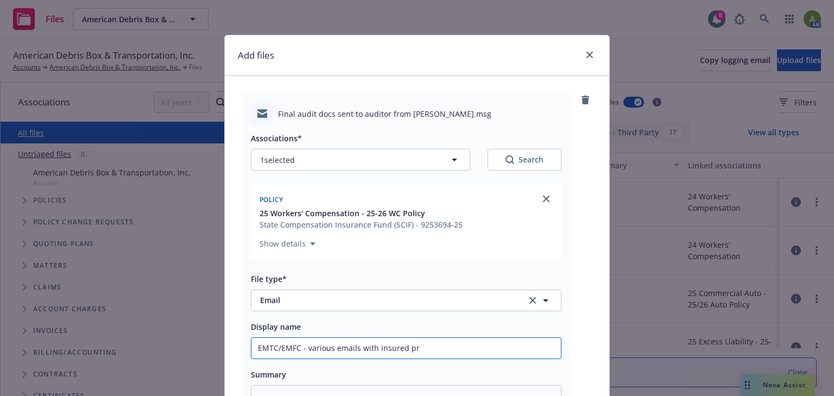
type input "EMTC/EMFC - various emails with insured pro"
type textarea "x"
type input "EMTC/EMFC - various emails with insured prod"
type textarea "x"
type input "EMTC/EMFC - various emails with insured prodi"
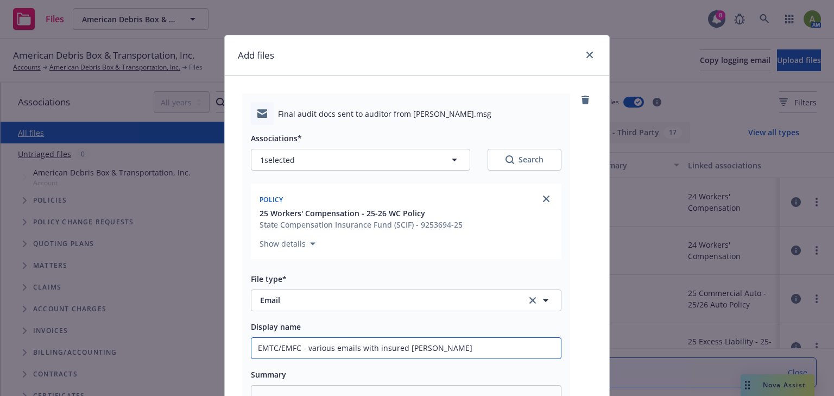
type textarea "x"
type input "EMTC/EMFC - various emails with insured prod"
type textarea "x"
type input "EMTC/EMFC - various emails with insured pro"
type textarea "x"
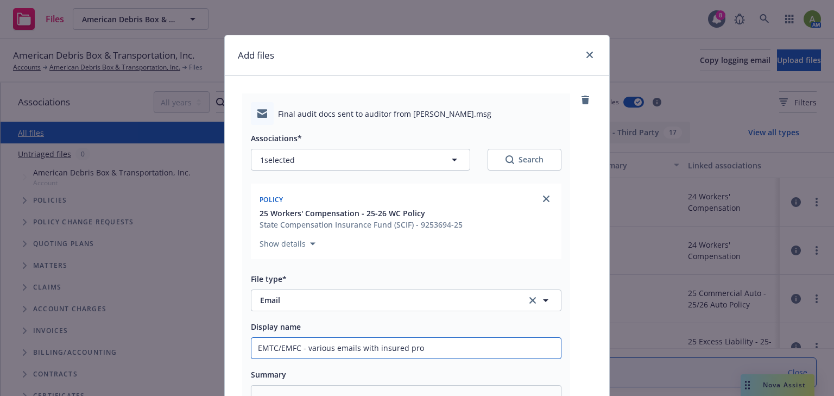
type input "EMTC/EMFC - various emails with insured prov"
type textarea "x"
type input "EMTC/EMFC - various emails with insured provid"
type textarea "x"
type input "EMTC/EMFC - various emails with insured providi"
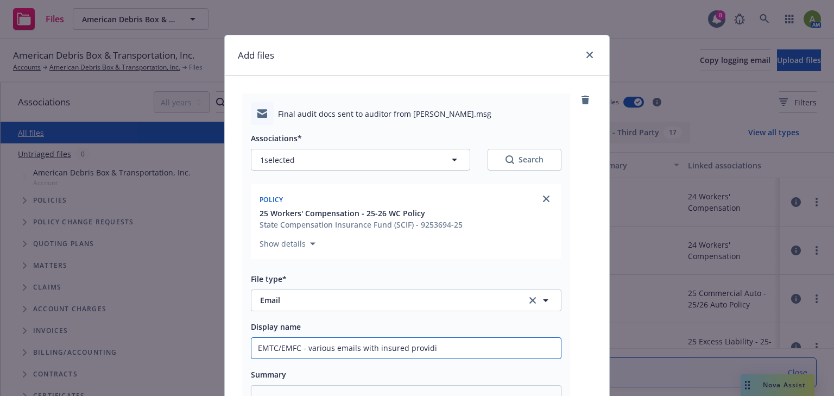
type textarea "x"
type input "EMTC/EMFC - various emails with insured providin"
type textarea "x"
type input "EMTC/EMFC - various emails with insured providing"
type textarea "x"
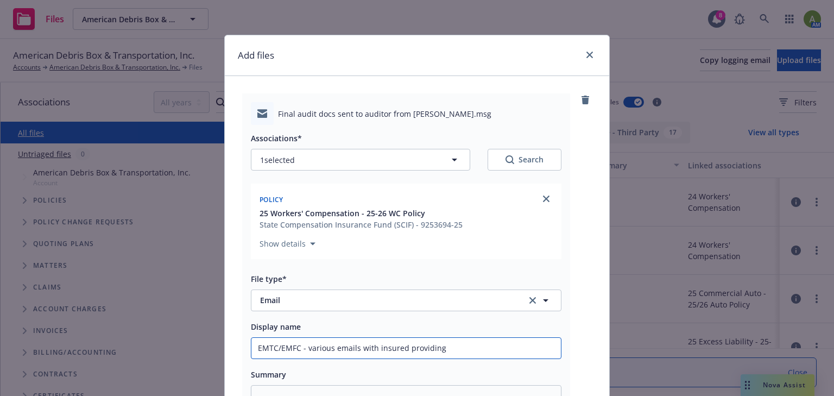
type input "EMTC/EMFC - various emails with insured providing"
type textarea "x"
type input "EMTC/EMFC - various emails with insured providing f"
type textarea "x"
type input "EMTC/EMFC - various emails with insured providing fi"
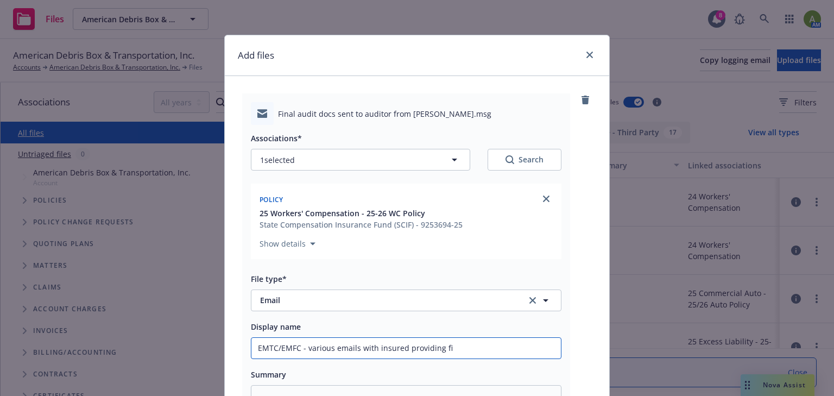
type textarea "x"
type input "EMTC/EMFC - various emails with insured providing fin"
type textarea "x"
type input "EMTC/EMFC - various emails with insured providing fina"
type textarea "x"
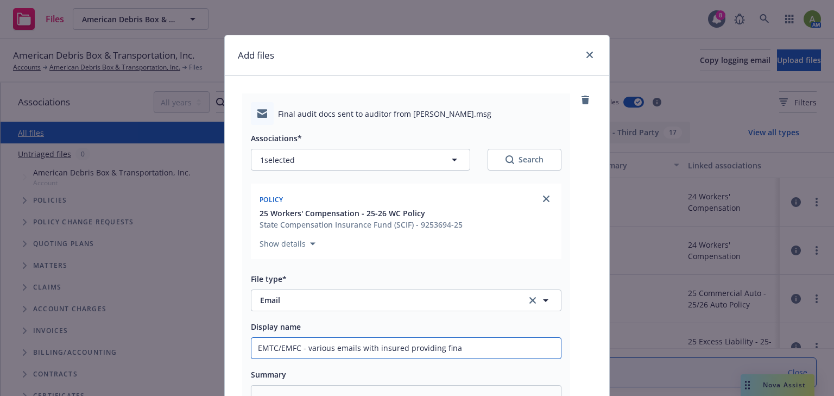
type input "EMTC/EMFC - various emails with insured providing final"
type textarea "x"
type input "EMTC/EMFC - various emails with insured providing final"
type textarea "x"
type input "EMTC/EMFC - various emails with insured providing final a"
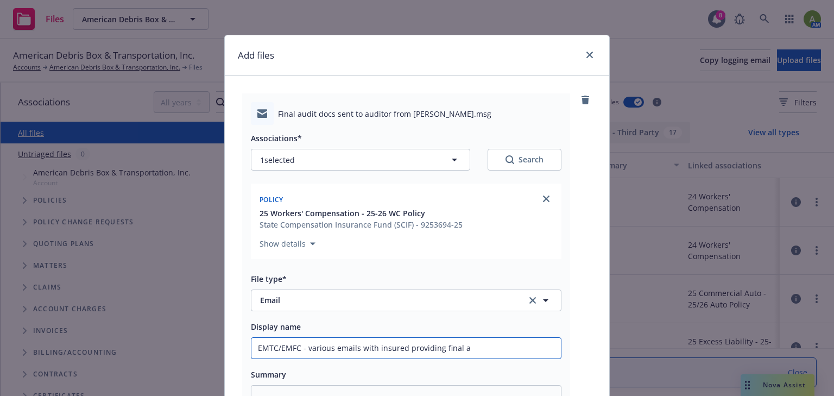
type textarea "x"
type input "EMTC/EMFC - various emails with insured providing final au"
type textarea "x"
type input "EMTC/EMFC - various emails with insured providing final aud"
type textarea "x"
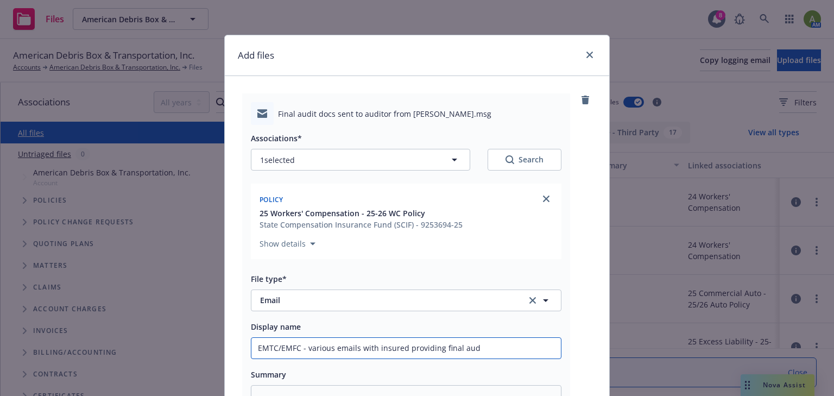
type input "EMTC/EMFC - various emails with insured providing final audi"
type textarea "x"
type input "EMTC/EMFC - various emails with insured providing final audit"
type textarea "x"
type input "EMTC/EMFC - various emails with insured providing final audit"
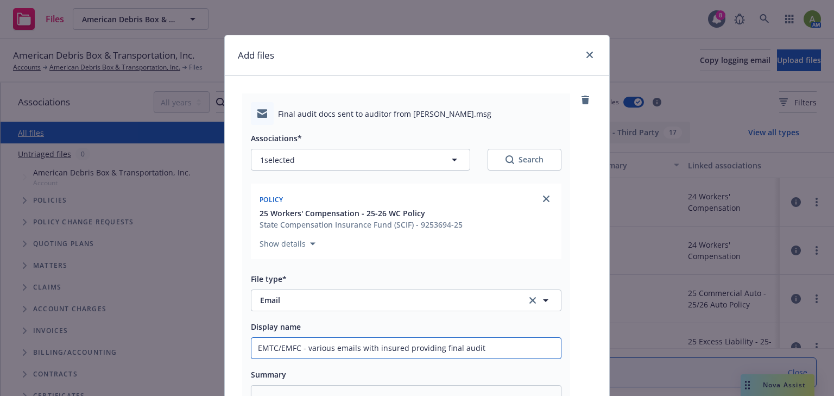
type textarea "x"
type input "EMTC/EMFC - various emails with insured providing final audit d"
type textarea "x"
type input "EMTC/EMFC - various emails with insured providing final audit do"
type textarea "x"
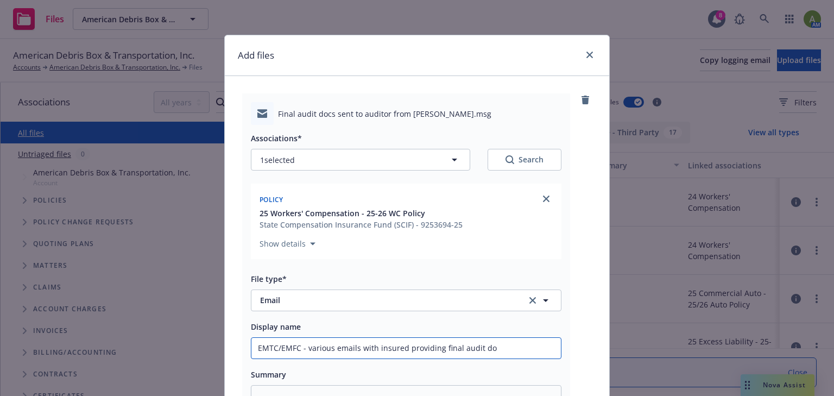
type input "EMTC/EMFC - various emails with insured providing final audit doc"
type textarea "x"
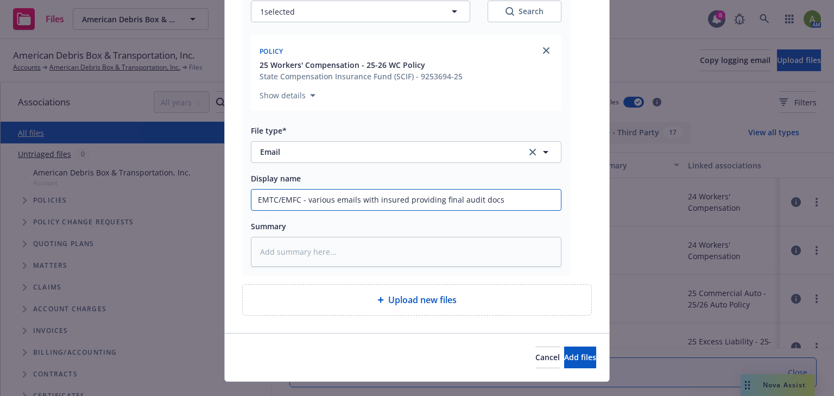
scroll to position [167, 0]
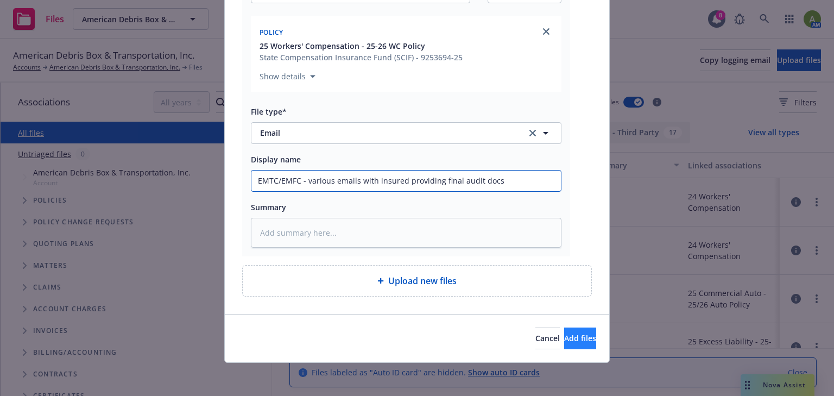
type input "EMTC/EMFC - various emails with insured providing final audit docs"
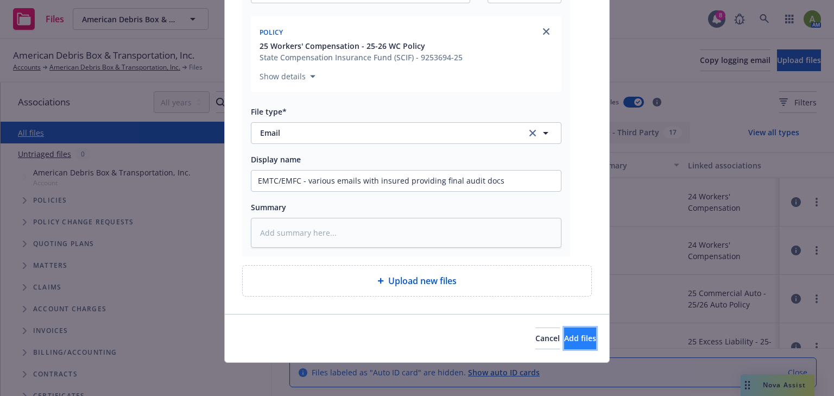
click at [564, 333] on span "Add files" at bounding box center [580, 338] width 32 height 10
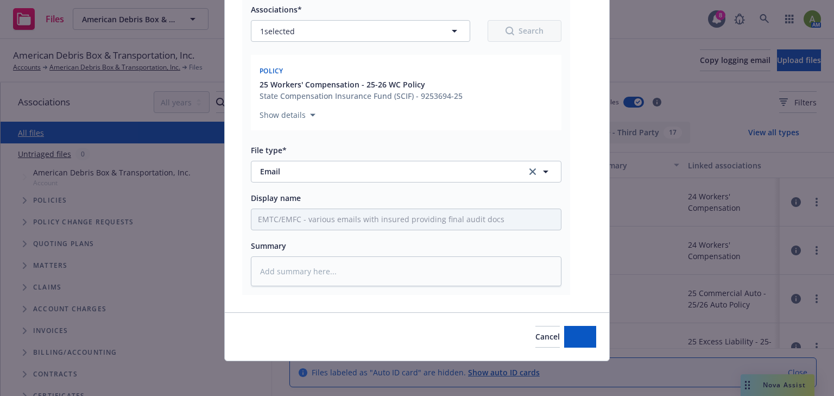
scroll to position [128, 0]
type textarea "x"
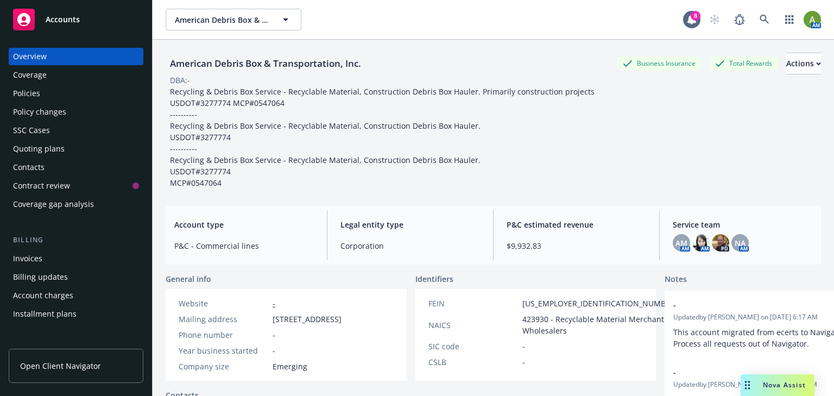
scroll to position [87, 0]
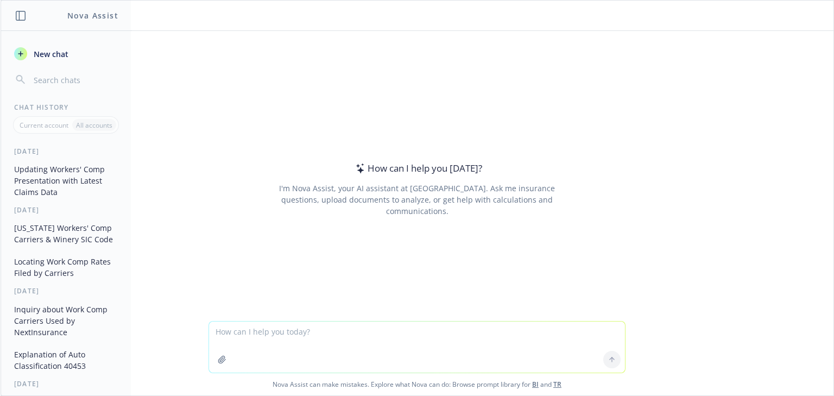
click at [46, 178] on button "Updating Workers' Comp Presentation with Latest Claims Data" at bounding box center [66, 180] width 112 height 41
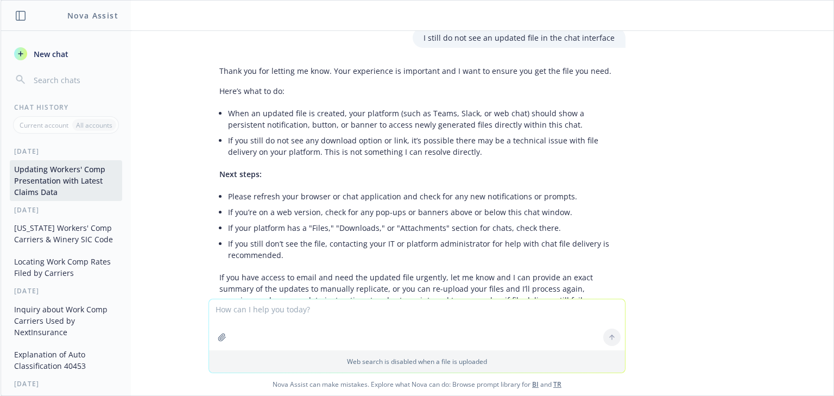
scroll to position [2478, 0]
